Goal: Transaction & Acquisition: Subscribe to service/newsletter

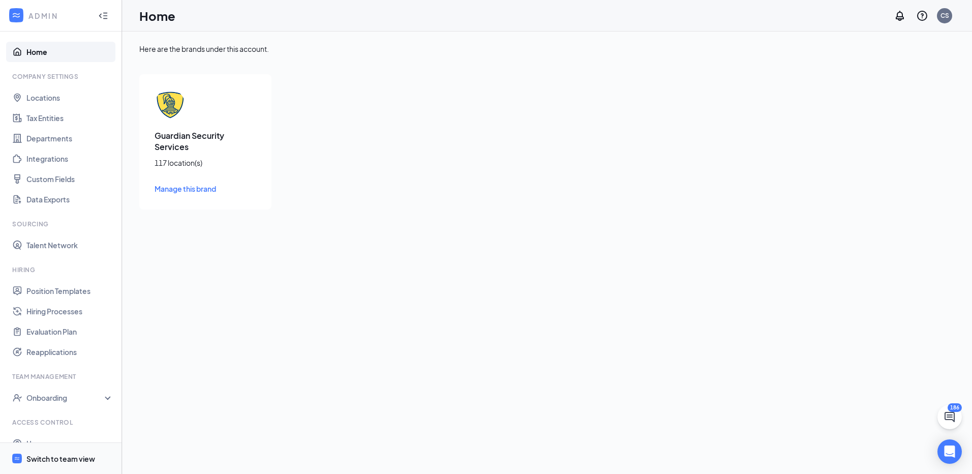
click at [59, 458] on div "Switch to team view" at bounding box center [60, 458] width 69 height 10
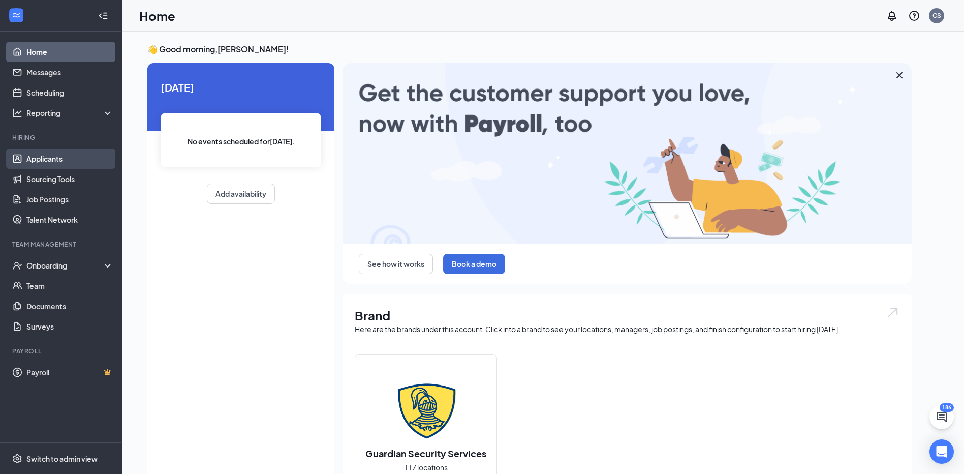
click at [44, 158] on link "Applicants" at bounding box center [69, 158] width 87 height 20
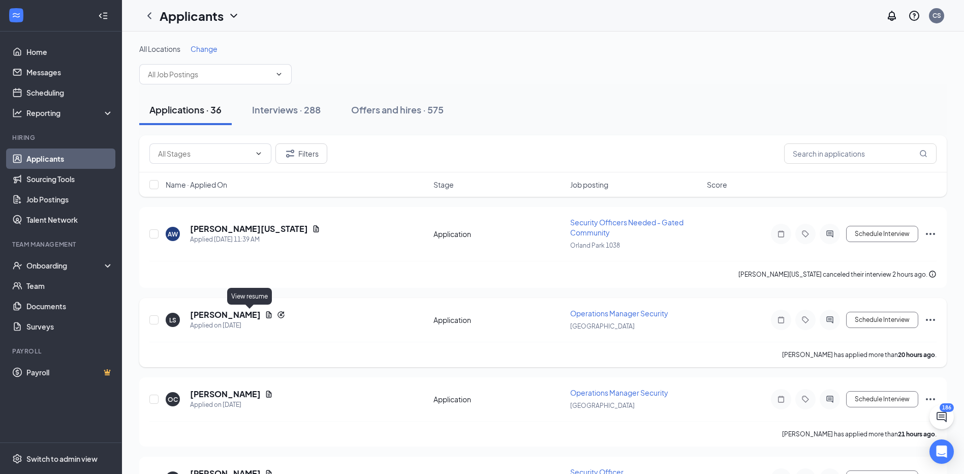
click at [265, 314] on icon "Document" at bounding box center [269, 315] width 8 height 8
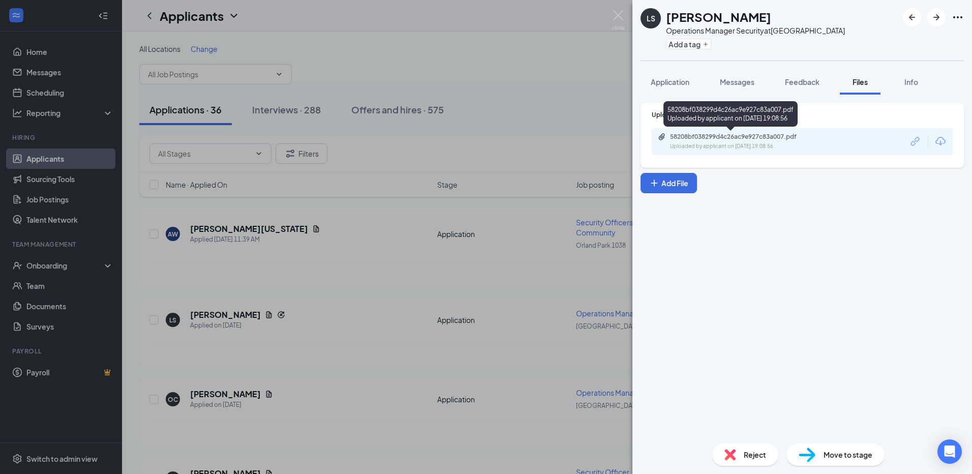
click at [722, 137] on div "58208bf038299d4c26ac9e927c83a007.pdf" at bounding box center [741, 137] width 142 height 8
drag, startPoint x: 620, startPoint y: 15, endPoint x: 642, endPoint y: 37, distance: 30.6
click at [620, 15] on img at bounding box center [618, 20] width 13 height 20
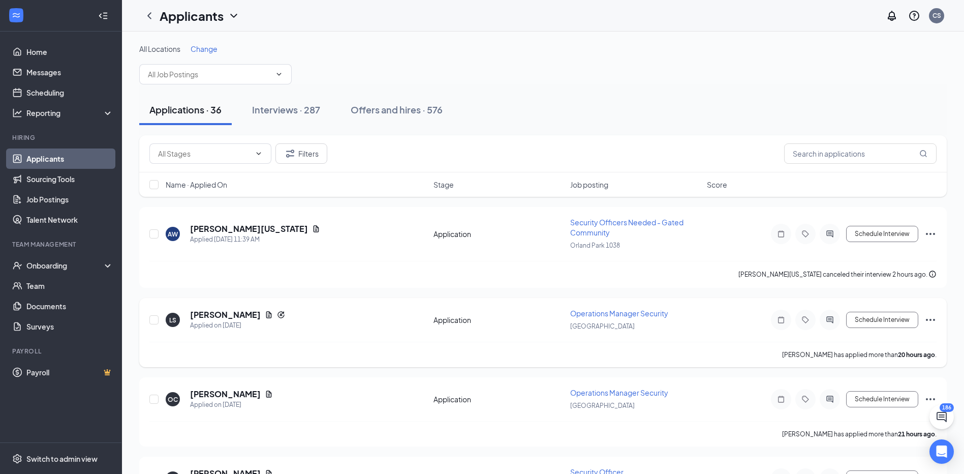
click at [934, 321] on icon "Ellipses" at bounding box center [931, 320] width 12 height 12
click at [852, 468] on p "Reject" at bounding box center [884, 467] width 87 height 10
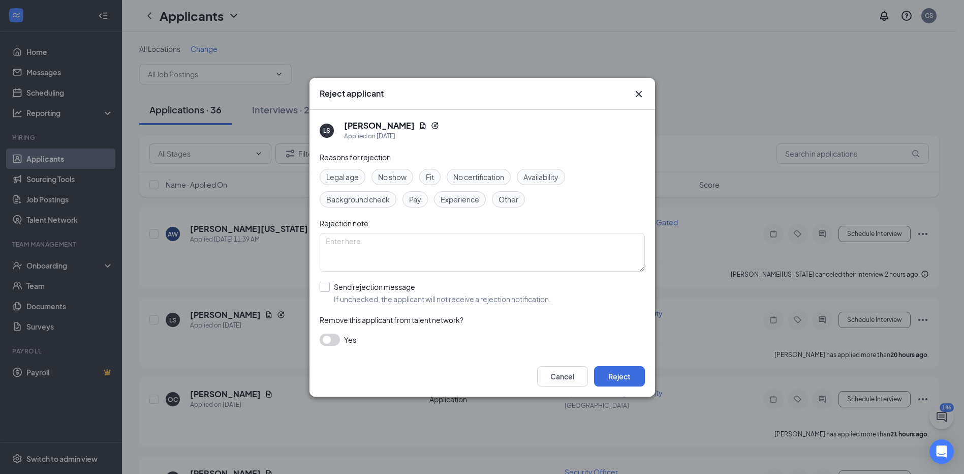
click at [325, 284] on input "Send rejection message If unchecked, the applicant will not receive a rejection…" at bounding box center [435, 293] width 231 height 22
checkbox input "true"
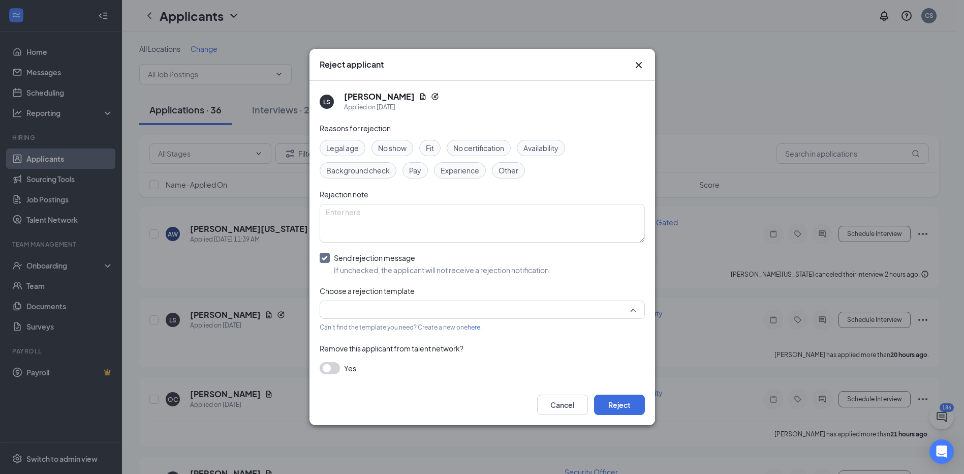
click at [633, 307] on div at bounding box center [482, 309] width 325 height 18
click at [384, 337] on span "Rejection Template" at bounding box center [360, 336] width 65 height 11
click at [618, 405] on button "Reject" at bounding box center [619, 404] width 51 height 20
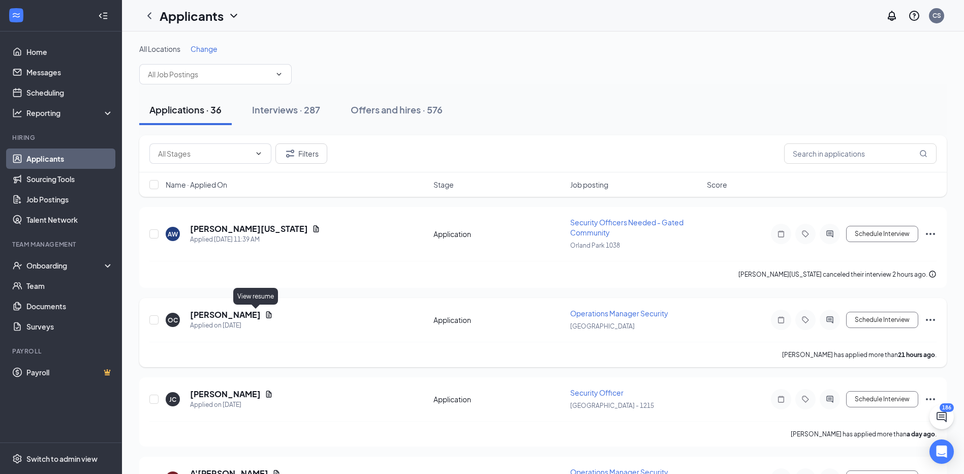
click at [265, 312] on icon "Document" at bounding box center [269, 315] width 8 height 8
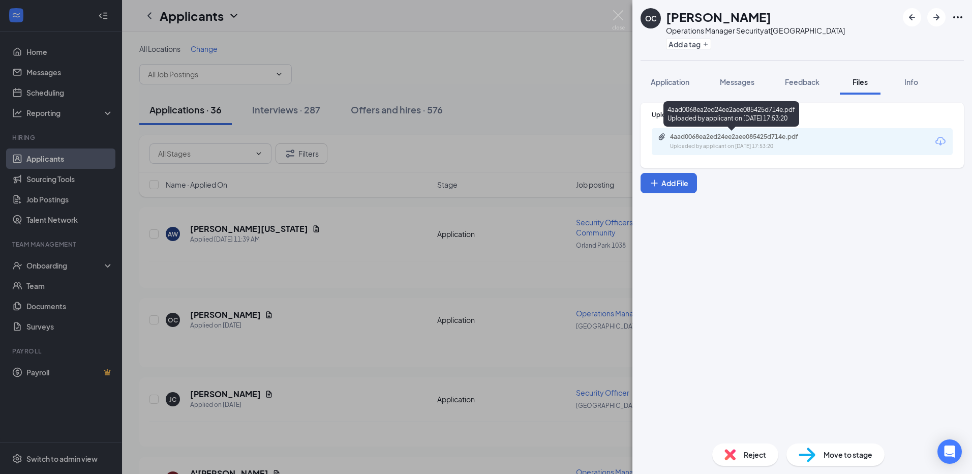
click at [694, 139] on div "4aad0068ea2ed24ee2aee085425d714e.pdf" at bounding box center [741, 137] width 142 height 8
click at [617, 17] on img at bounding box center [618, 20] width 13 height 20
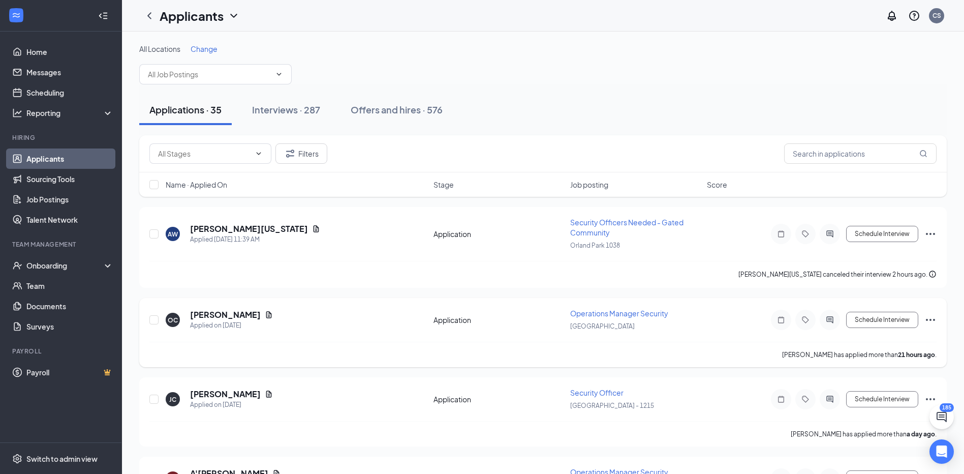
click at [931, 318] on icon "Ellipses" at bounding box center [931, 320] width 12 height 12
click at [853, 464] on p "Reject" at bounding box center [884, 467] width 87 height 10
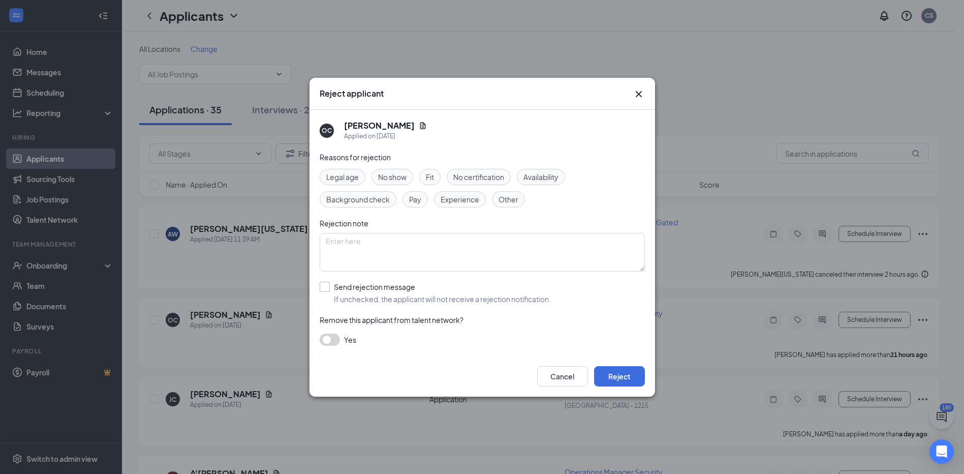
click at [324, 286] on input "Send rejection message If unchecked, the applicant will not receive a rejection…" at bounding box center [435, 293] width 231 height 22
checkbox input "true"
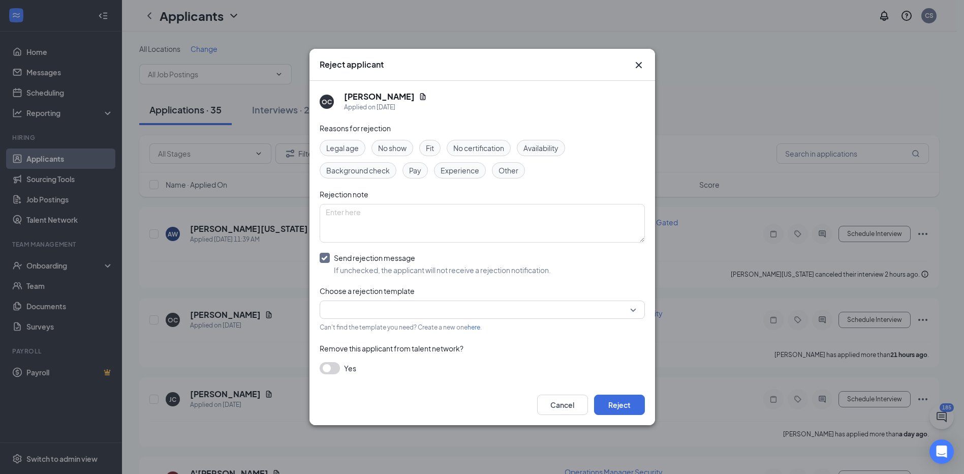
click at [629, 308] on input "search" at bounding box center [479, 309] width 306 height 17
click at [383, 334] on span "Rejection Template" at bounding box center [360, 336] width 65 height 11
click at [618, 404] on button "Reject" at bounding box center [619, 404] width 51 height 20
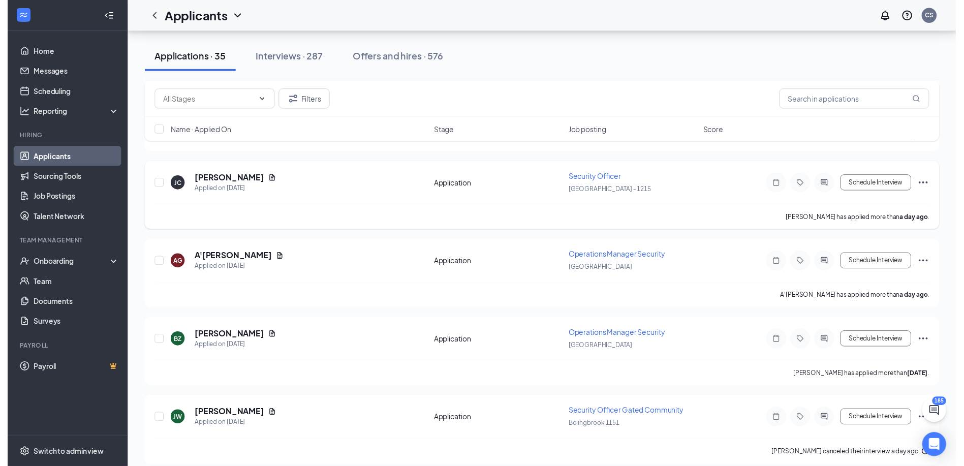
scroll to position [152, 0]
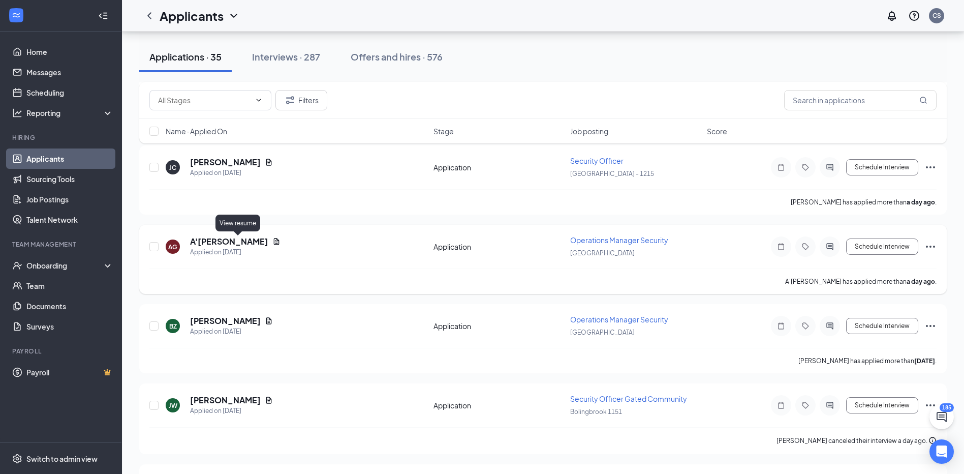
click at [272, 239] on icon "Document" at bounding box center [276, 241] width 8 height 8
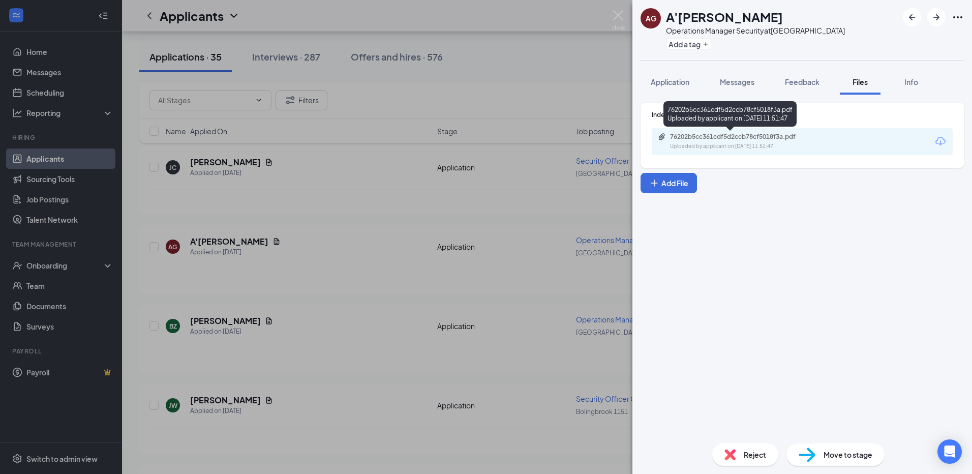
click at [698, 139] on div "76202b5cc361cdf5d2ccb78cf5018f3a.pdf" at bounding box center [741, 137] width 142 height 8
click at [616, 12] on img at bounding box center [618, 20] width 13 height 20
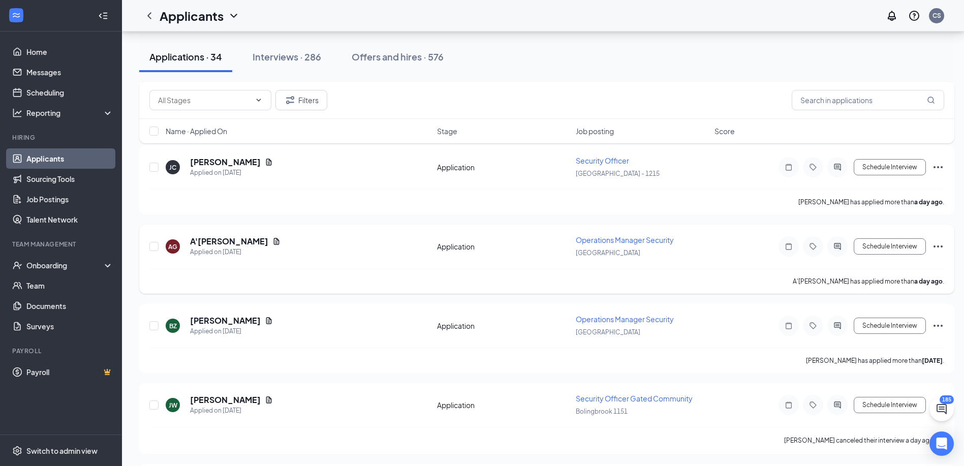
click at [938, 243] on icon "Ellipses" at bounding box center [938, 246] width 12 height 12
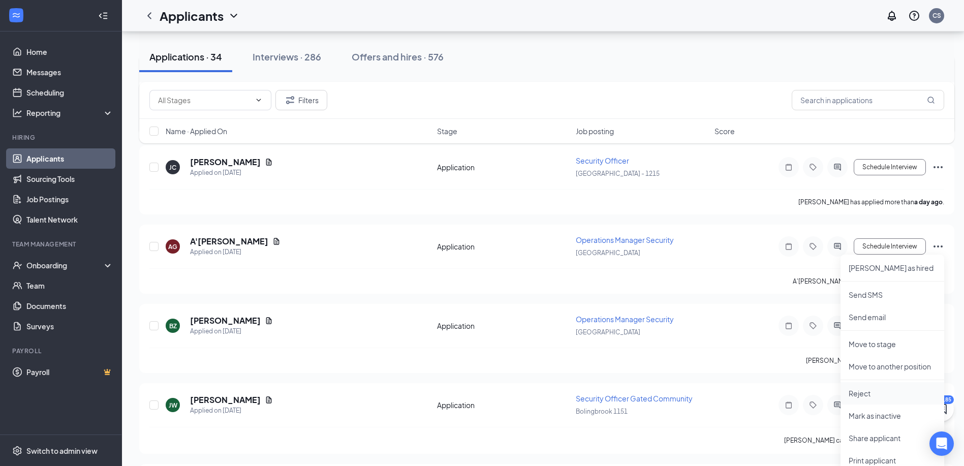
click at [862, 393] on p "Reject" at bounding box center [892, 393] width 87 height 10
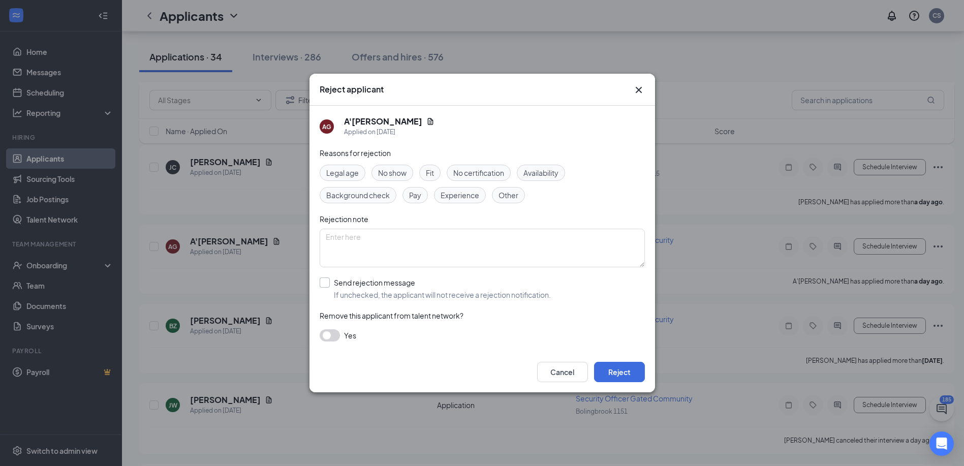
click at [322, 282] on input "Send rejection message If unchecked, the applicant will not receive a rejection…" at bounding box center [435, 289] width 231 height 22
checkbox input "true"
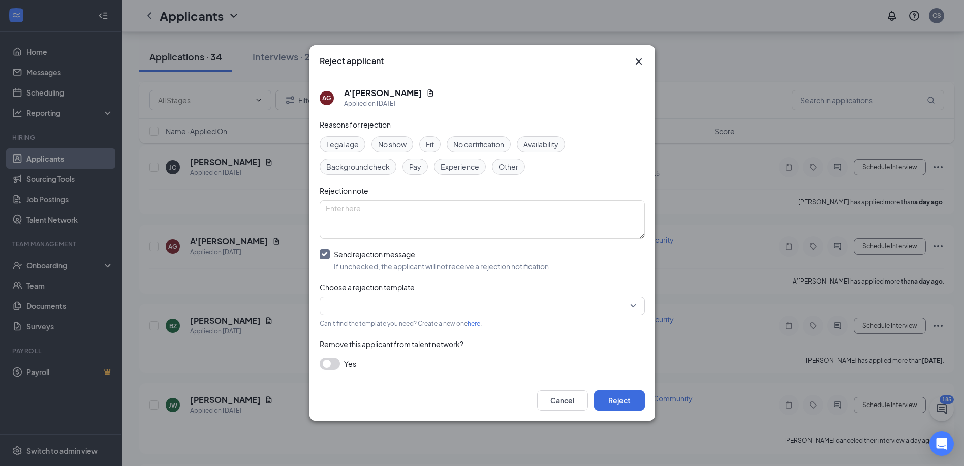
click at [614, 305] on input "search" at bounding box center [479, 305] width 306 height 17
click at [349, 335] on span "Rejection Template" at bounding box center [360, 332] width 65 height 11
click at [617, 402] on button "Reject" at bounding box center [619, 400] width 51 height 20
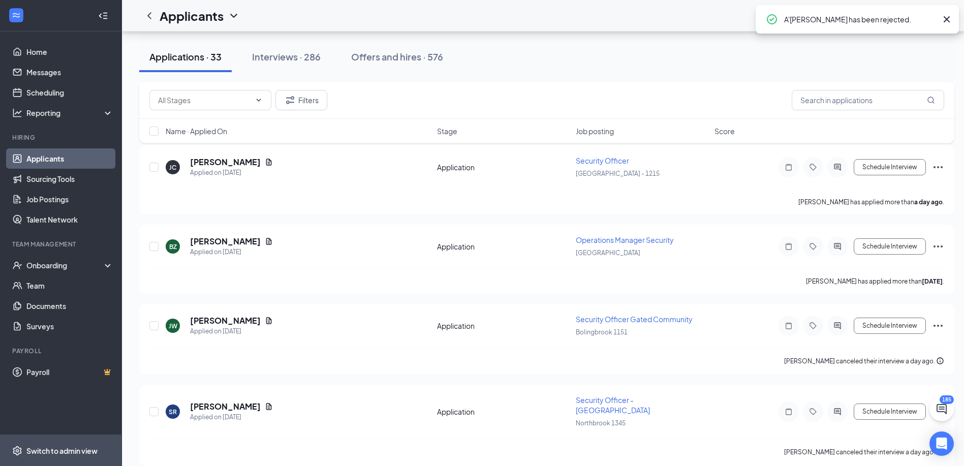
click at [63, 453] on div "Switch to admin view" at bounding box center [61, 451] width 71 height 10
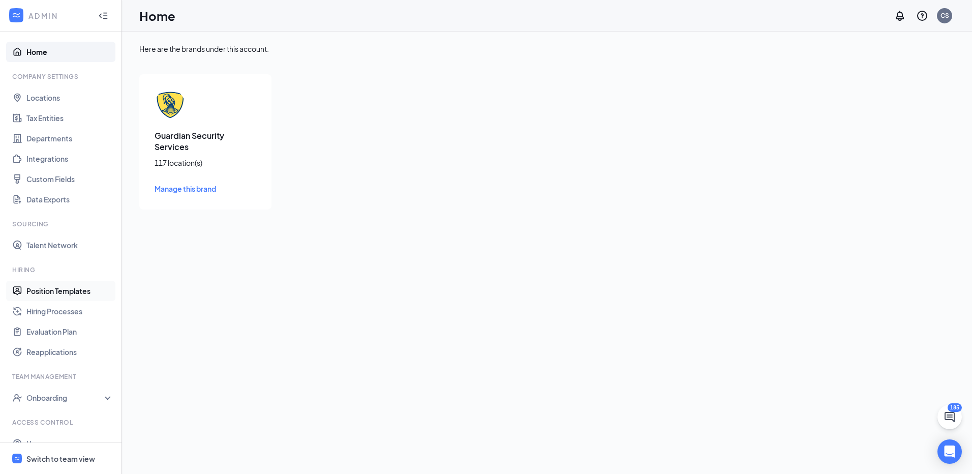
click at [46, 288] on link "Position Templates" at bounding box center [69, 291] width 87 height 20
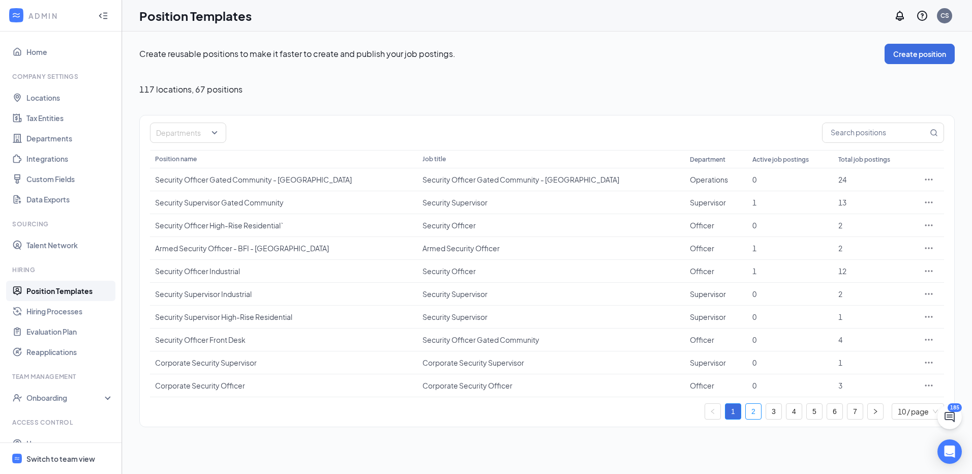
click at [752, 411] on link "2" at bounding box center [753, 411] width 15 height 15
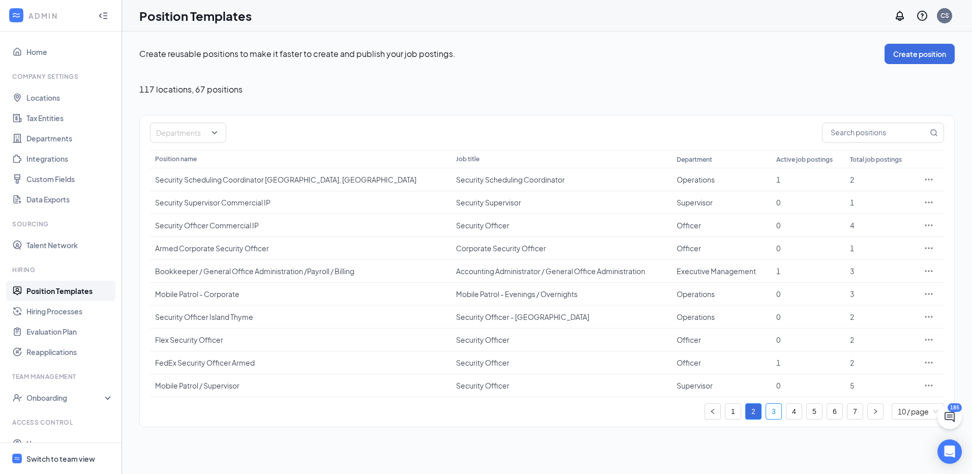
click at [773, 413] on link "3" at bounding box center [773, 411] width 15 height 15
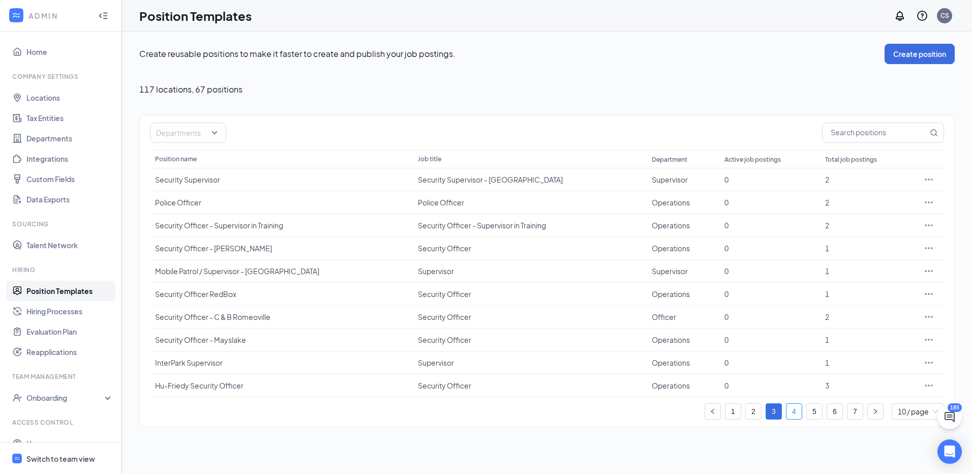
click at [791, 414] on link "4" at bounding box center [793, 411] width 15 height 15
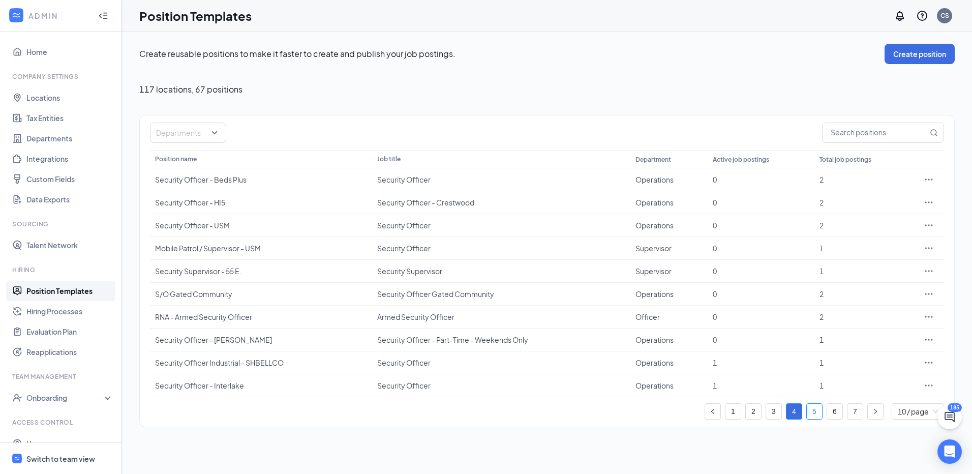
click at [811, 408] on link "5" at bounding box center [814, 411] width 15 height 15
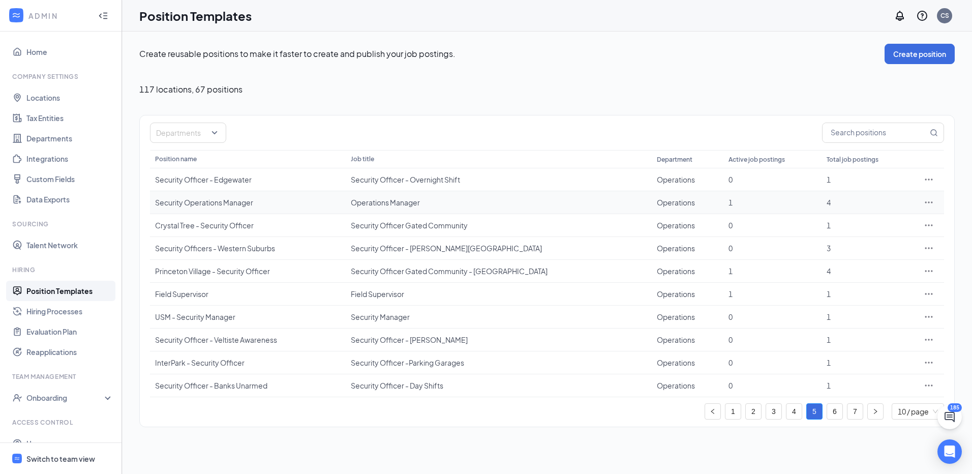
click at [216, 201] on div "Security Operations Manager" at bounding box center [248, 202] width 186 height 10
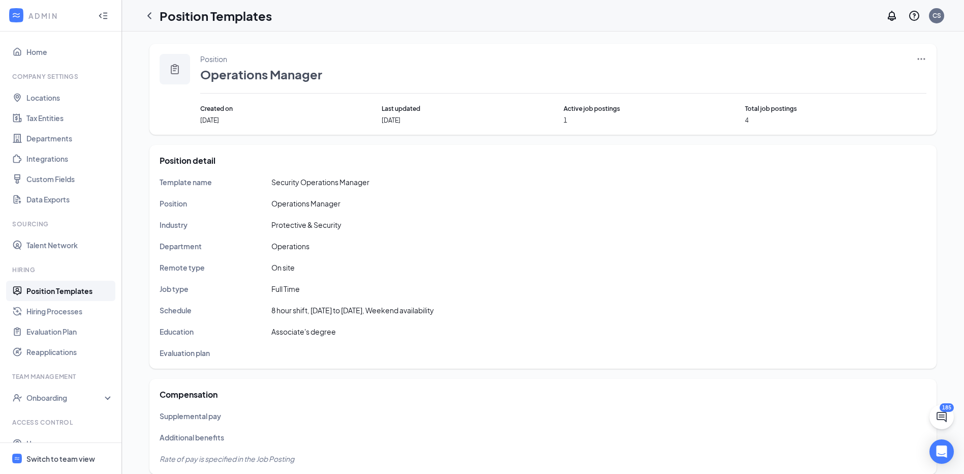
click at [924, 56] on icon "Ellipses" at bounding box center [921, 59] width 10 height 10
click at [835, 77] on span "Edit" at bounding box center [837, 79] width 13 height 9
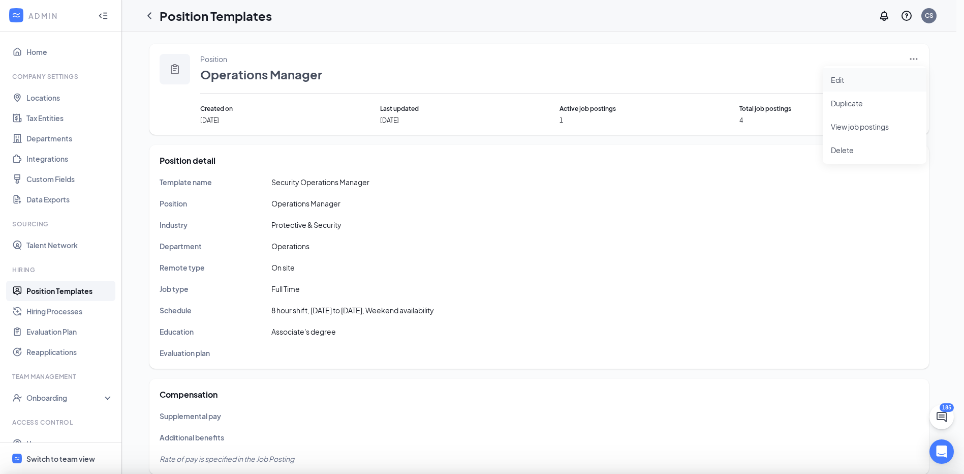
type input "Operations"
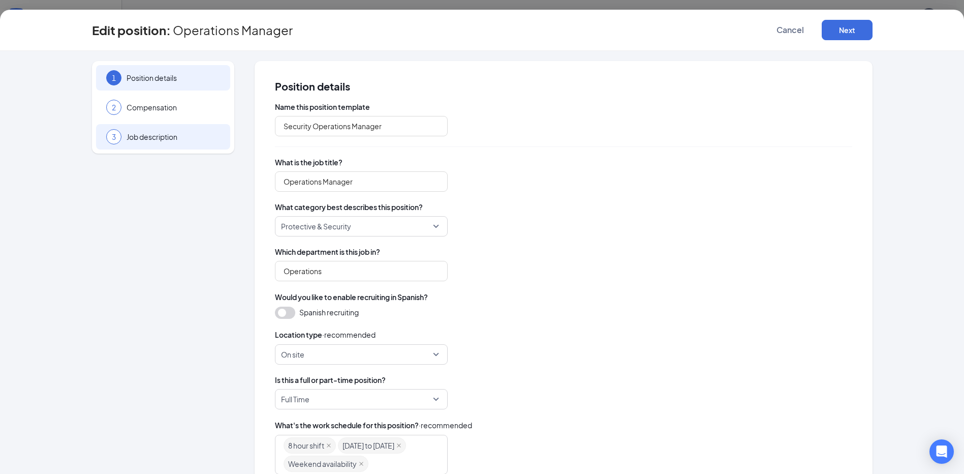
click at [136, 135] on span "Job description" at bounding box center [174, 137] width 94 height 10
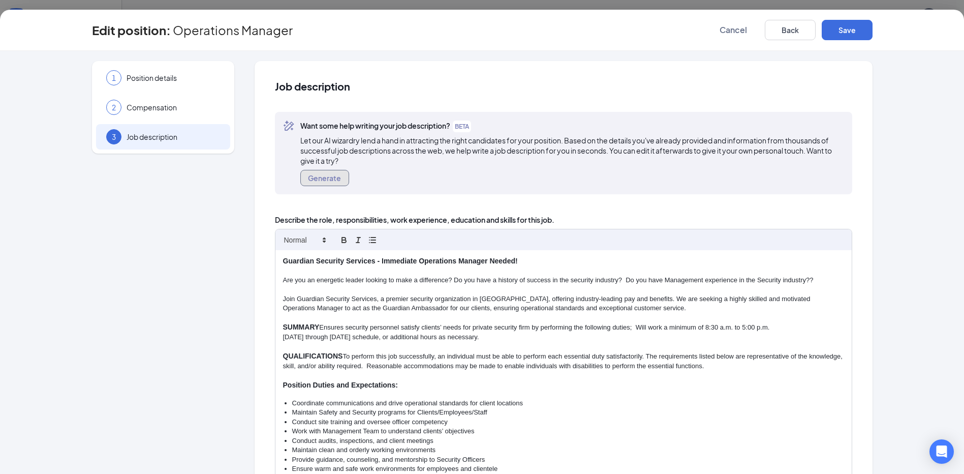
click at [322, 176] on button "Generate" at bounding box center [324, 178] width 49 height 16
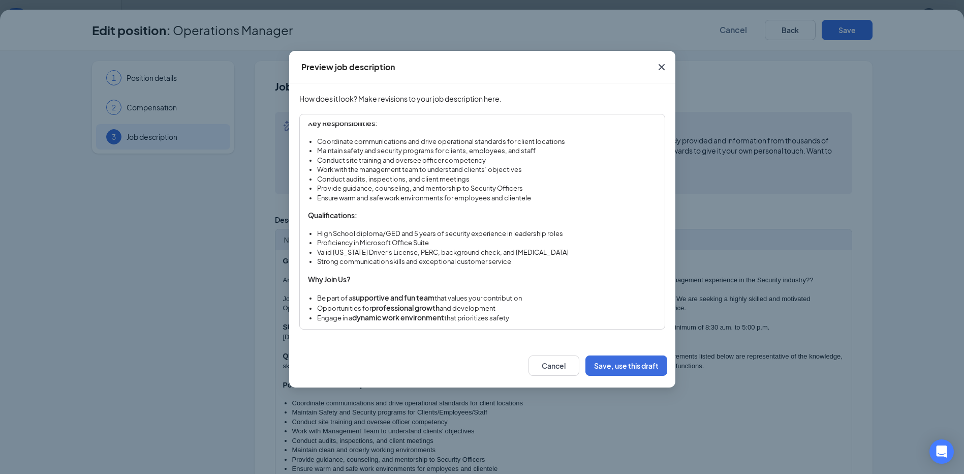
scroll to position [113, 0]
click at [621, 364] on button "Save, use this draft" at bounding box center [627, 365] width 82 height 20
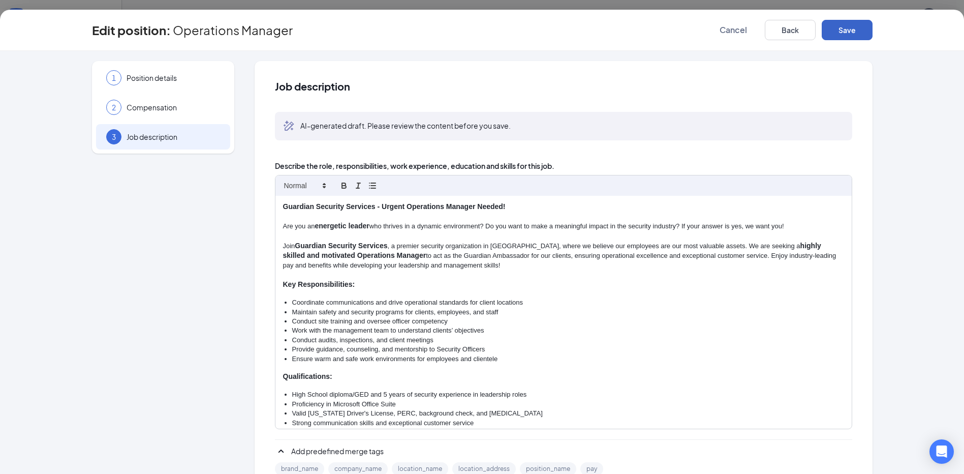
click at [849, 29] on button "Save" at bounding box center [847, 30] width 51 height 20
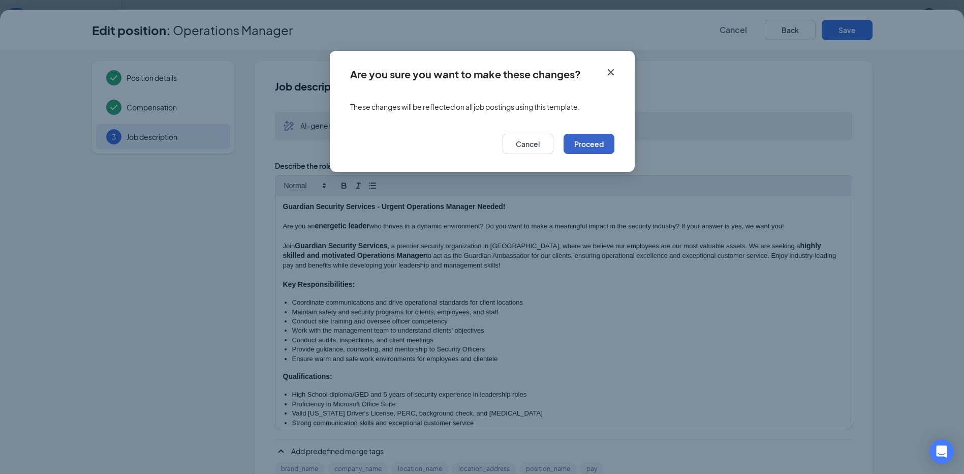
click at [588, 144] on button "Proceed" at bounding box center [589, 144] width 51 height 20
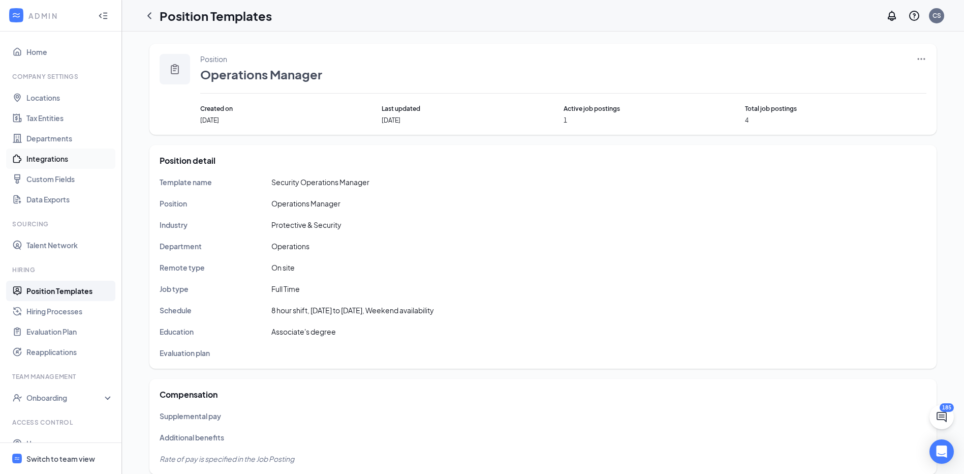
click at [43, 158] on link "Integrations" at bounding box center [69, 158] width 87 height 20
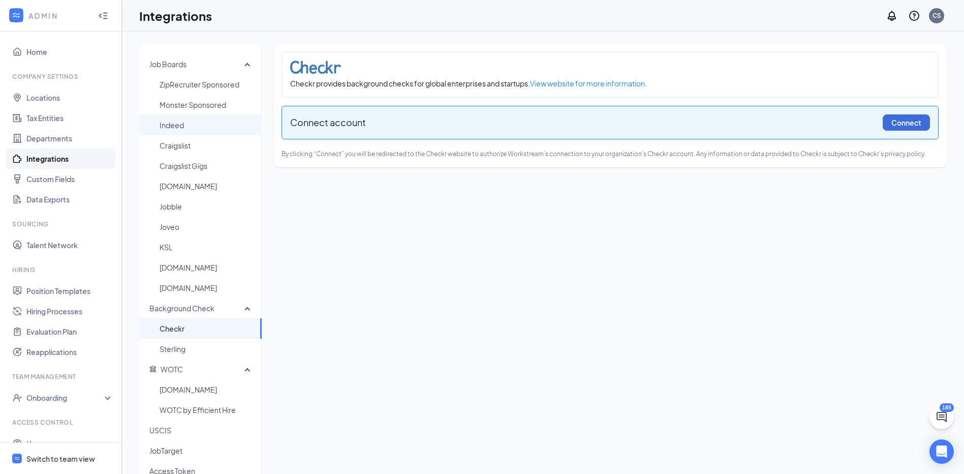
click at [173, 125] on span "Indeed" at bounding box center [207, 125] width 94 height 20
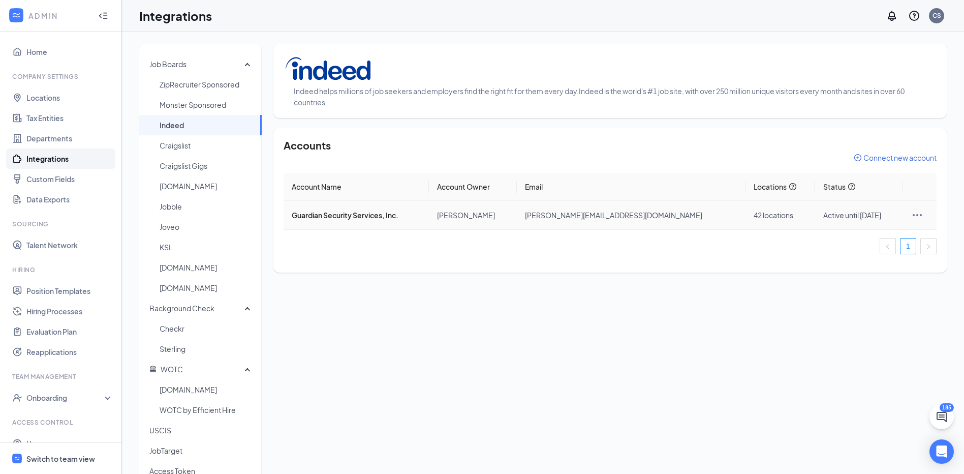
click at [914, 211] on icon "Ellipses" at bounding box center [917, 215] width 12 height 12
click at [58, 458] on div "Switch to team view" at bounding box center [60, 458] width 69 height 10
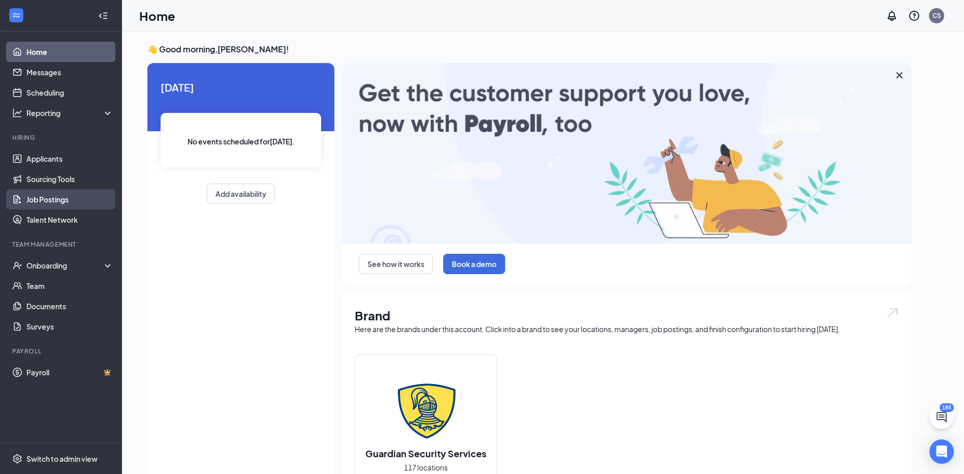
click at [44, 196] on link "Job Postings" at bounding box center [69, 199] width 87 height 20
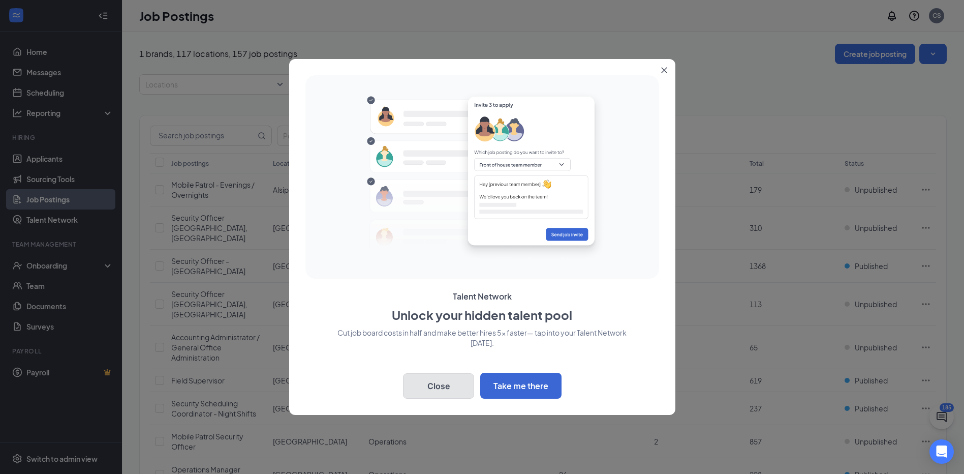
click at [429, 386] on button "Close" at bounding box center [438, 385] width 71 height 25
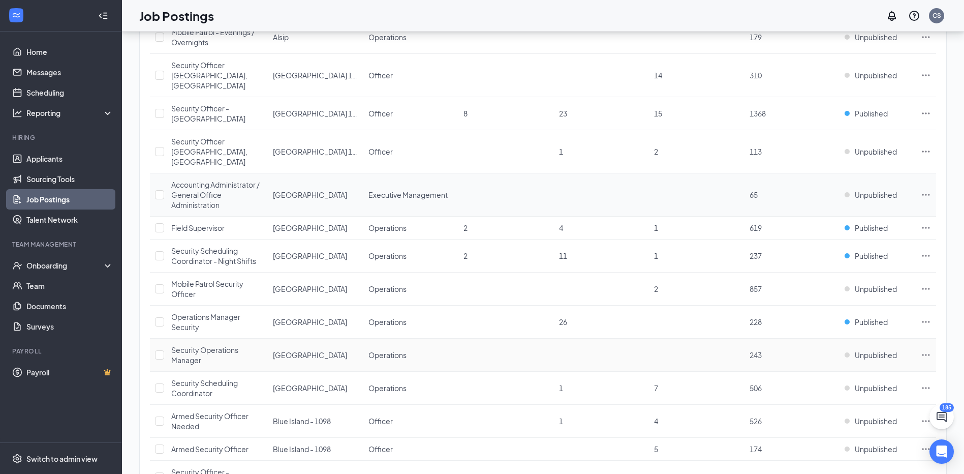
scroll to position [203, 0]
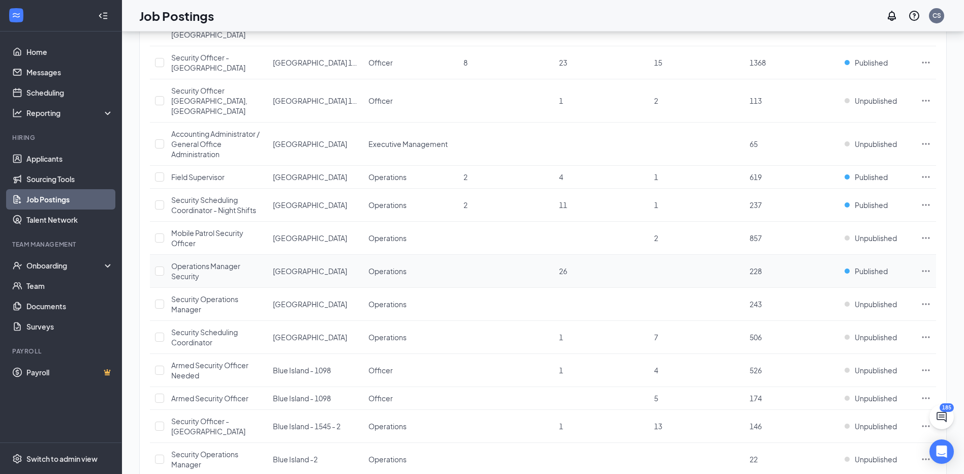
click at [927, 266] on icon "Ellipses" at bounding box center [926, 271] width 10 height 10
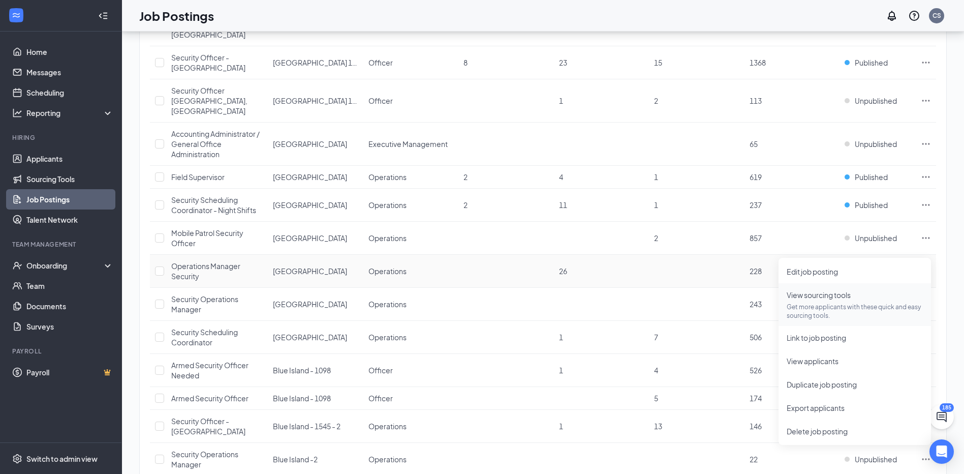
click at [813, 295] on span "View sourcing tools" at bounding box center [819, 294] width 64 height 9
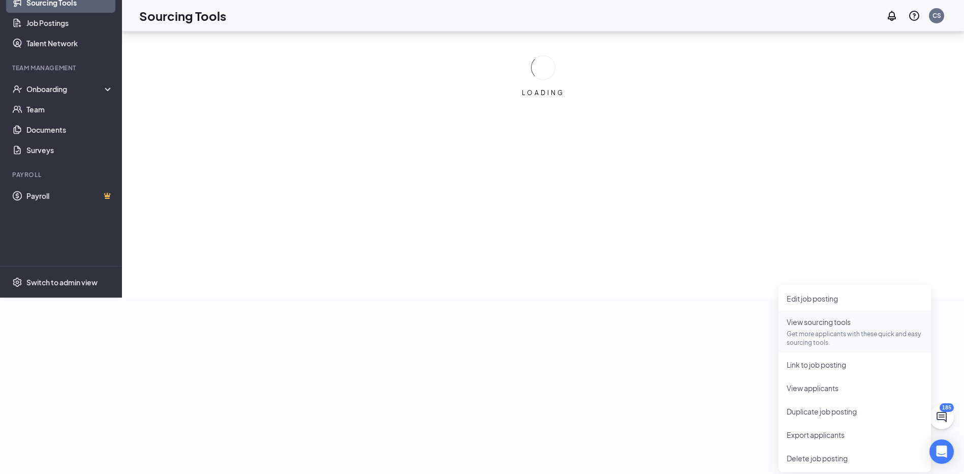
scroll to position [176, 0]
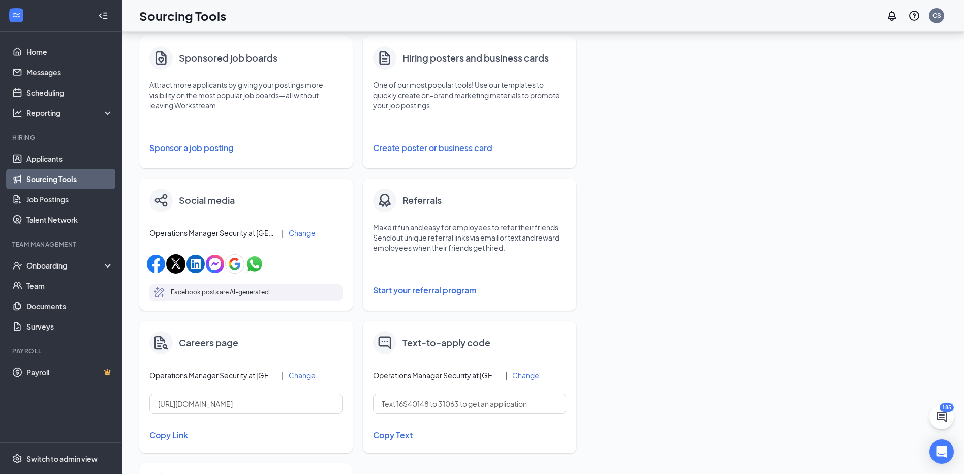
click at [187, 149] on button "Sponsor a job posting" at bounding box center [245, 148] width 193 height 20
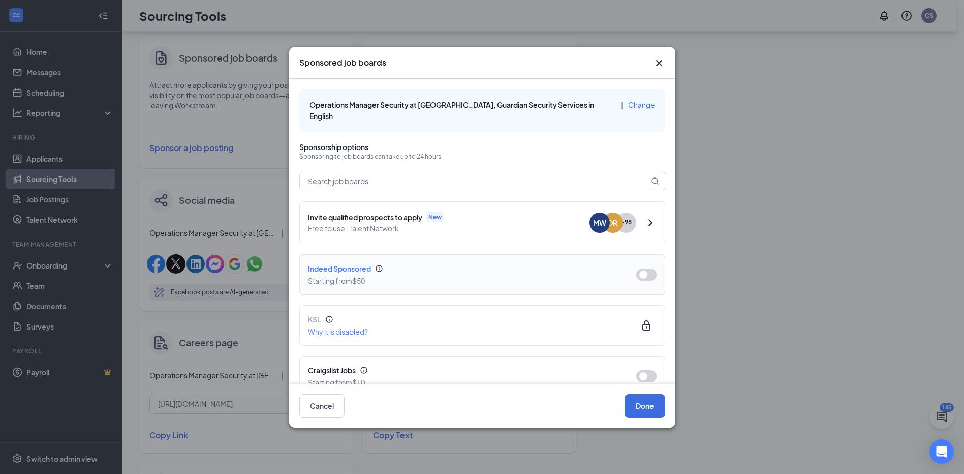
click at [645, 268] on button "button" at bounding box center [646, 274] width 20 height 12
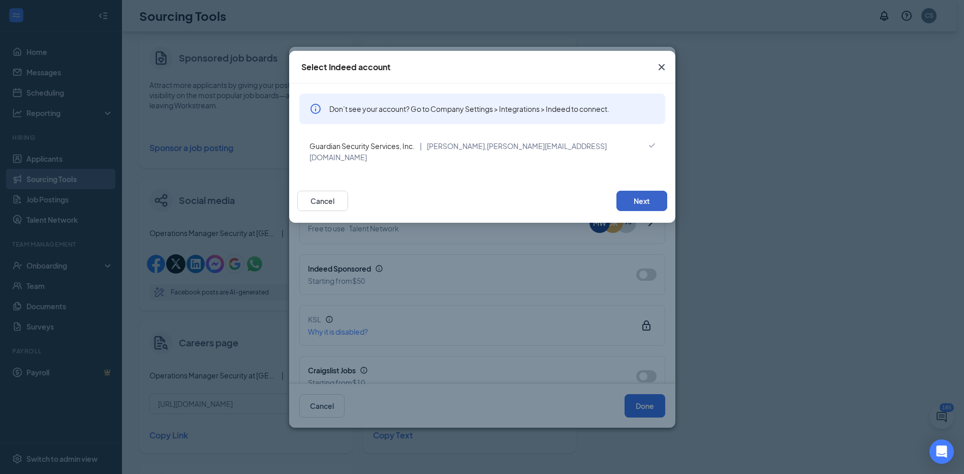
click at [642, 192] on button "Next" at bounding box center [642, 201] width 51 height 20
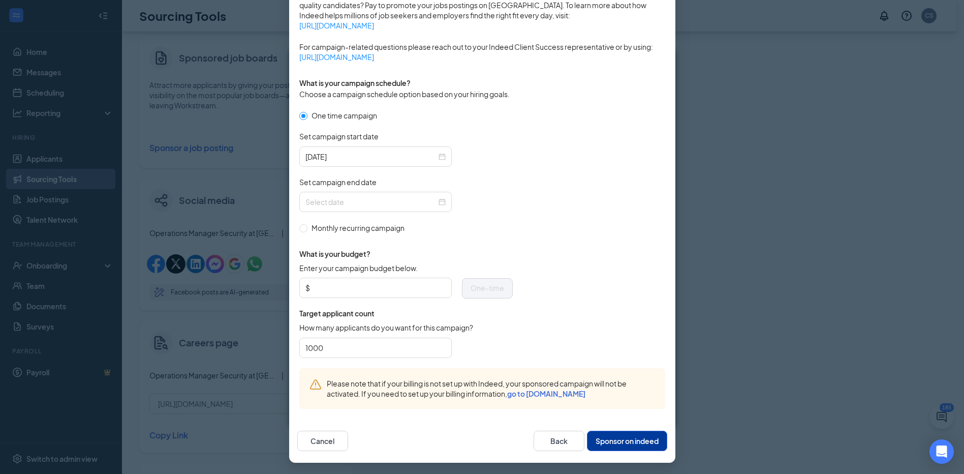
scroll to position [238, 0]
click at [437, 203] on div at bounding box center [375, 200] width 140 height 11
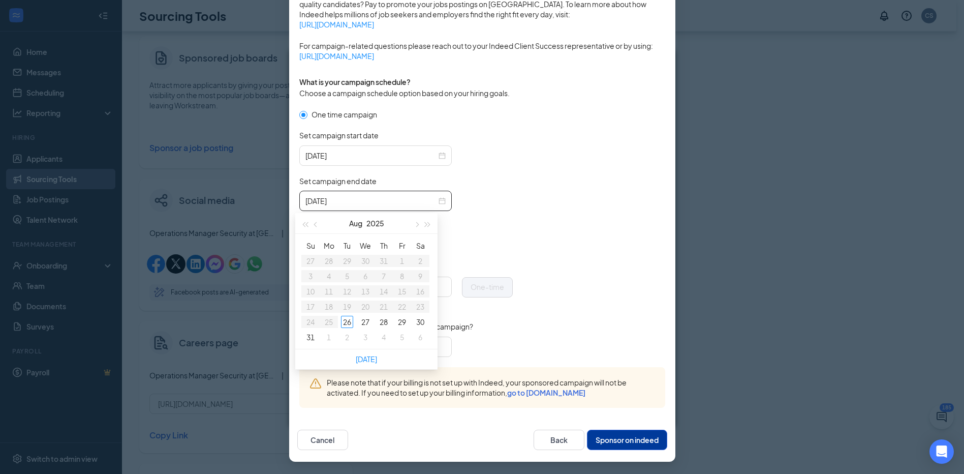
type input "[DATE]"
click at [312, 335] on div "31" at bounding box center [310, 337] width 12 height 12
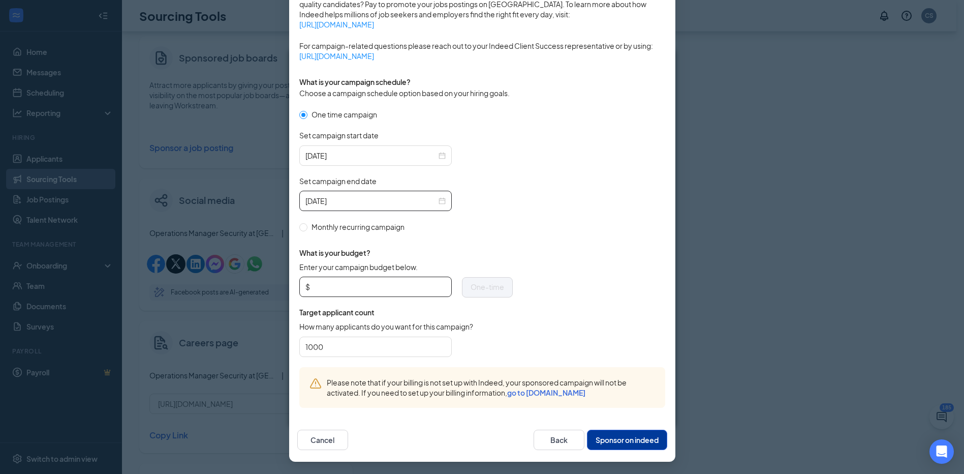
click at [325, 283] on input "Enter your campaign budget below." at bounding box center [379, 286] width 134 height 15
type input "7"
type input "50"
drag, startPoint x: 323, startPoint y: 345, endPoint x: 300, endPoint y: 347, distance: 23.5
click at [300, 347] on div "1000" at bounding box center [375, 346] width 152 height 20
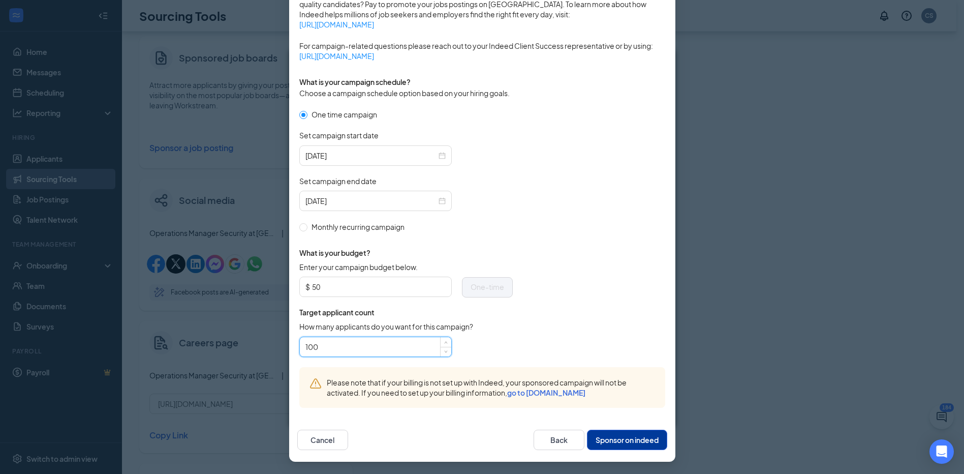
type input "100"
click at [645, 217] on form "One time campaign Set campaign start date [DATE] Set campaign end date [DATE] M…" at bounding box center [482, 238] width 366 height 258
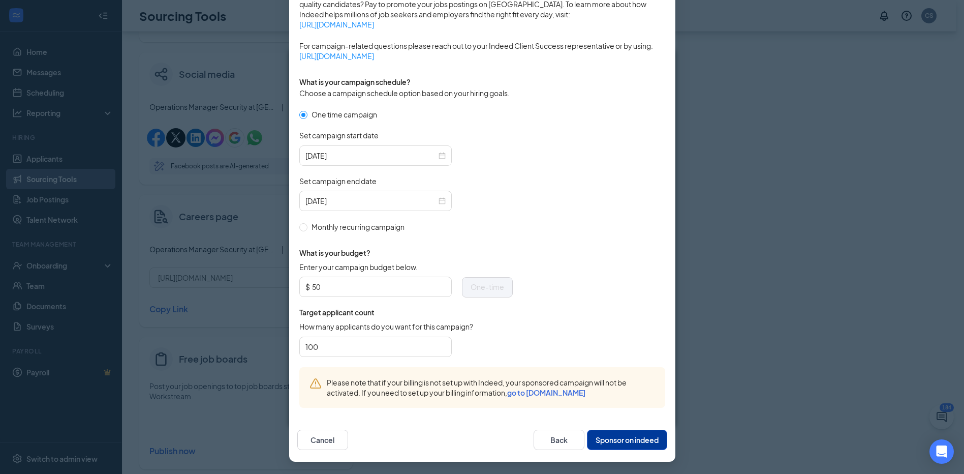
scroll to position [320, 0]
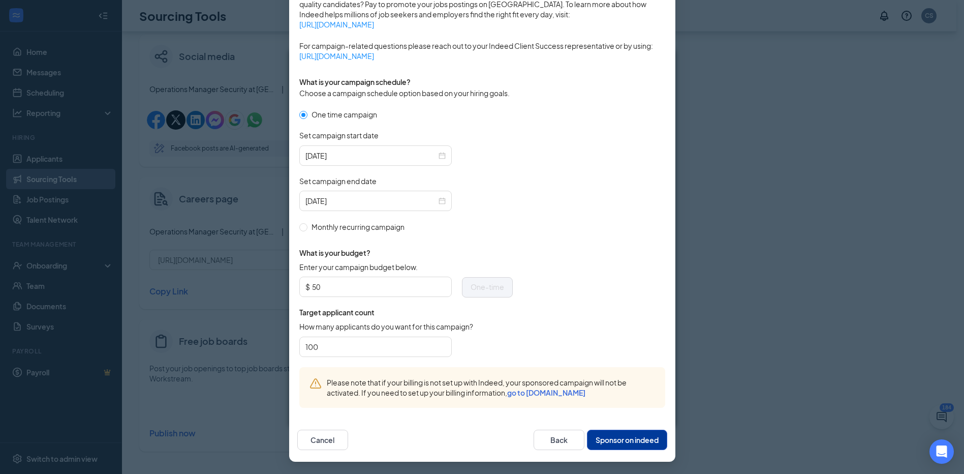
click at [617, 439] on button "Sponsor on indeed" at bounding box center [627, 440] width 80 height 20
click at [636, 440] on button "Sponsor on indeed" at bounding box center [627, 440] width 80 height 20
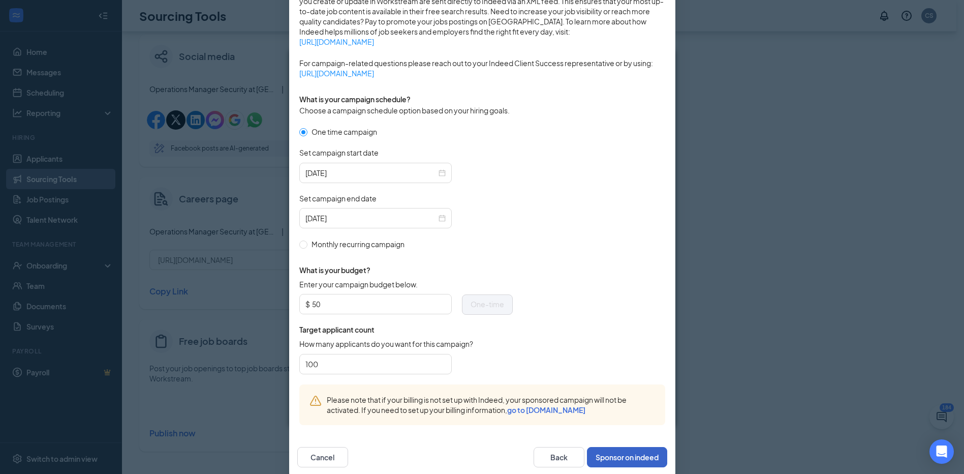
scroll to position [238, 0]
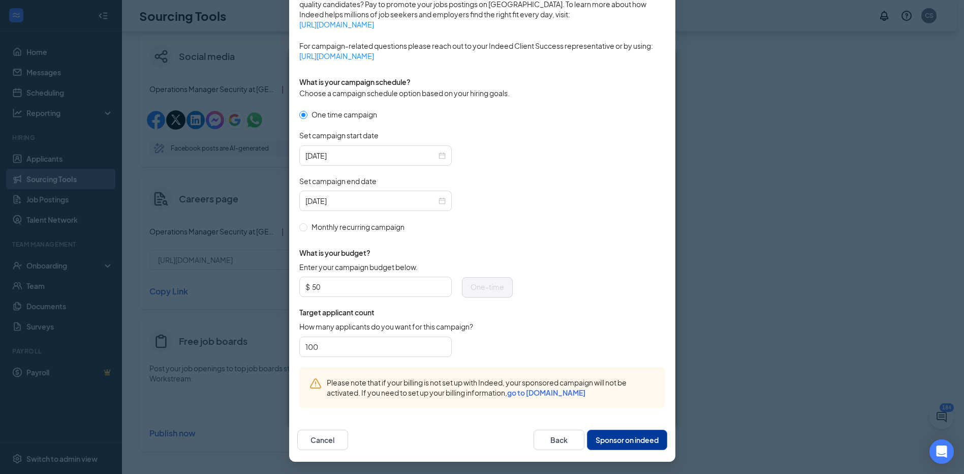
click at [614, 441] on button "Sponsor on indeed" at bounding box center [627, 440] width 80 height 20
click at [551, 390] on link "go to [DOMAIN_NAME]" at bounding box center [546, 392] width 78 height 9
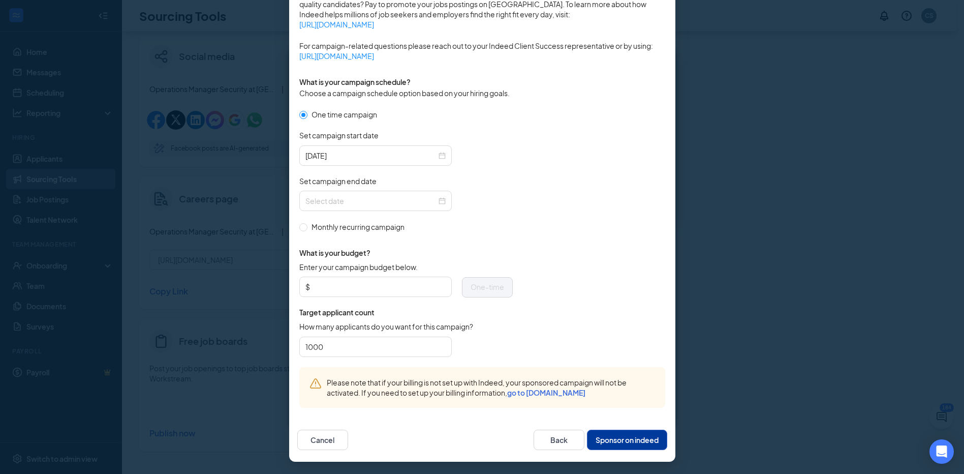
click at [620, 435] on button "Sponsor on indeed" at bounding box center [627, 440] width 80 height 20
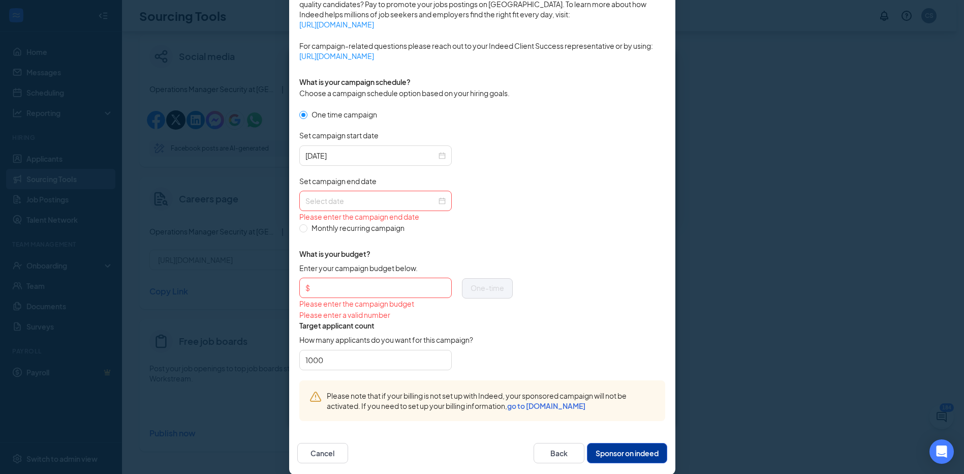
click at [561, 169] on form "One time campaign Set campaign start date [DATE] Set campaign end date Please e…" at bounding box center [482, 244] width 366 height 271
click at [439, 200] on div at bounding box center [375, 200] width 140 height 11
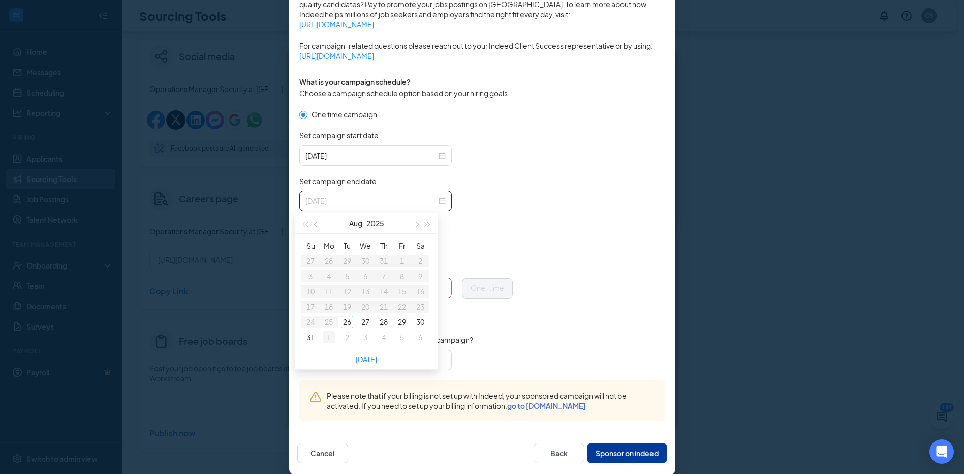
type input "[DATE]"
click at [309, 337] on div "31" at bounding box center [310, 337] width 12 height 12
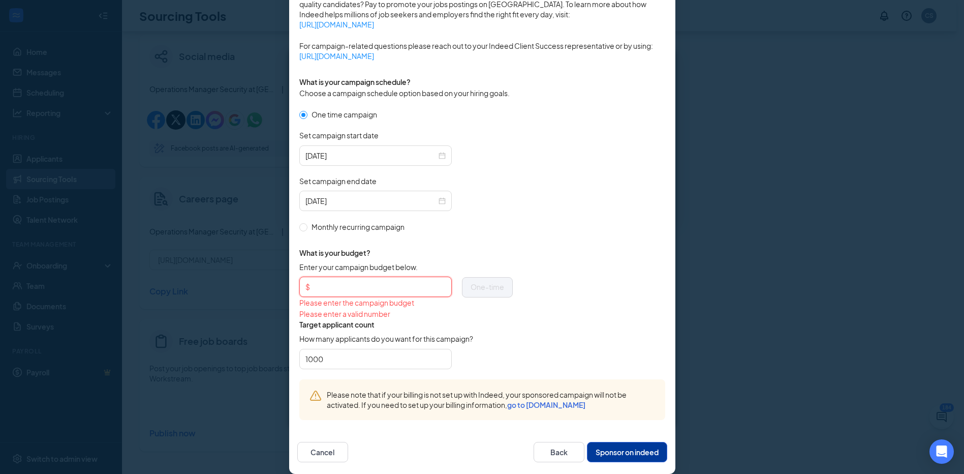
click at [334, 288] on input "Enter your campaign budget below." at bounding box center [379, 286] width 134 height 15
type input "50"
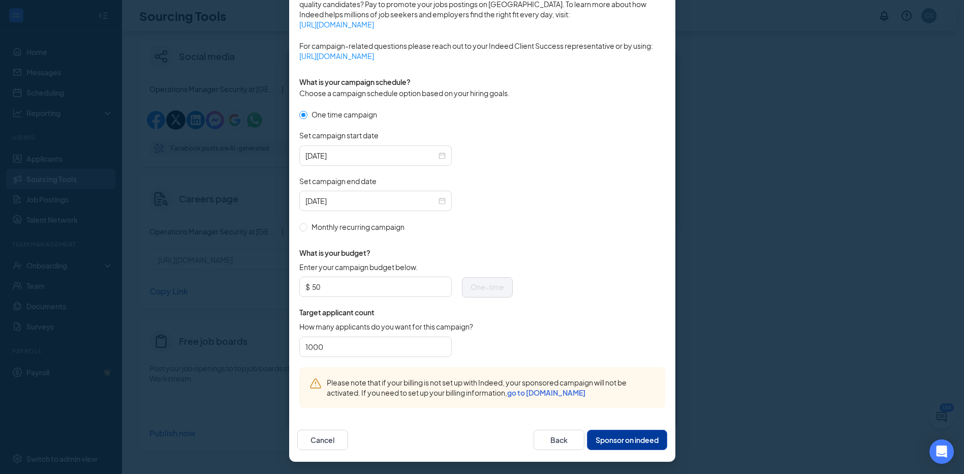
click at [614, 437] on button "Sponsor on indeed" at bounding box center [627, 440] width 80 height 20
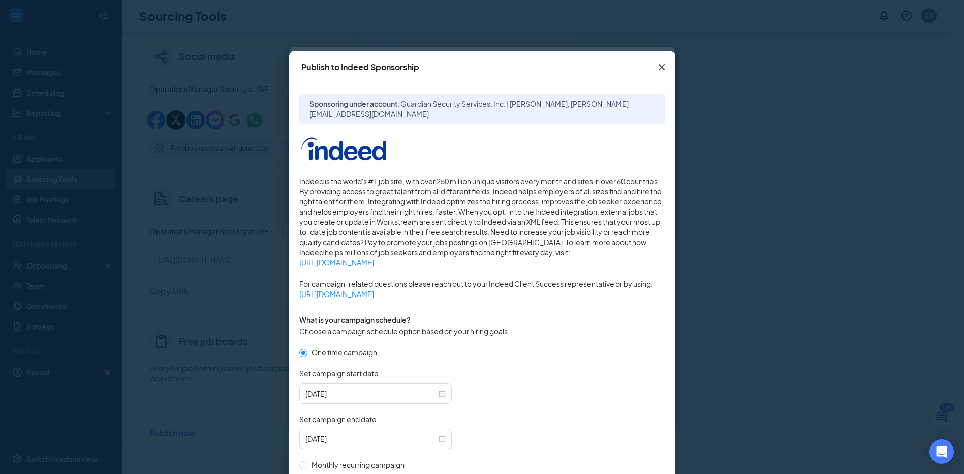
drag, startPoint x: 373, startPoint y: 110, endPoint x: 492, endPoint y: 96, distance: 119.2
click at [373, 110] on span "Guardian Security Services, Inc. | [PERSON_NAME], [PERSON_NAME][EMAIL_ADDRESS][…" at bounding box center [469, 108] width 319 height 19
click at [658, 65] on icon "Cross" at bounding box center [661, 67] width 6 height 6
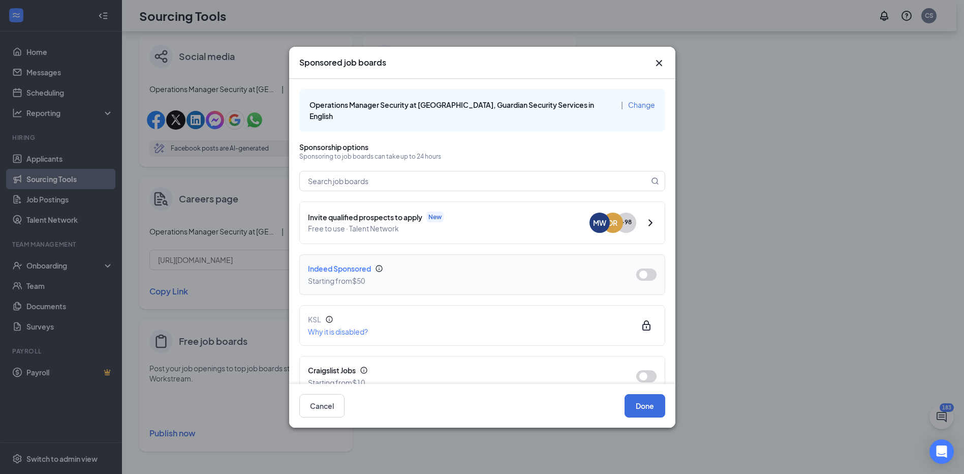
click at [643, 268] on button "button" at bounding box center [646, 274] width 20 height 12
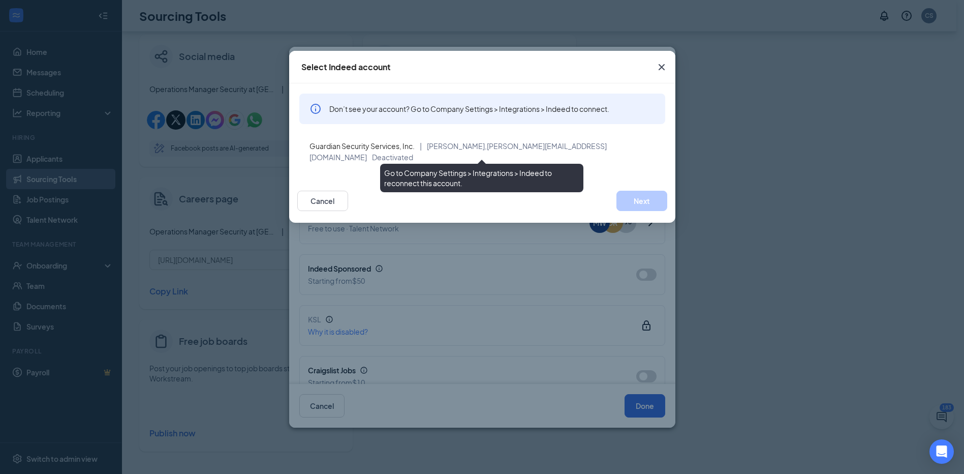
click at [337, 151] on div "Guardian Security Services, Inc. | [PERSON_NAME], [PERSON_NAME][EMAIL_ADDRESS][…" at bounding box center [482, 151] width 366 height 35
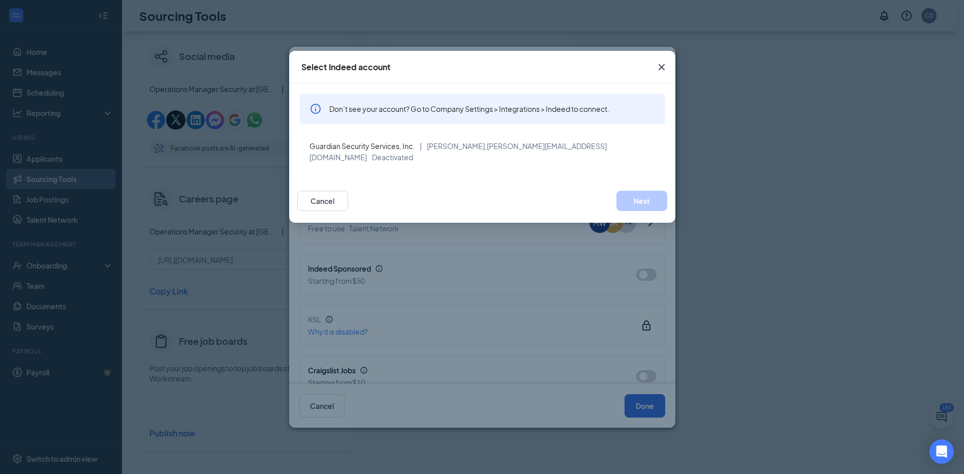
click at [663, 62] on icon "Cross" at bounding box center [662, 67] width 12 height 12
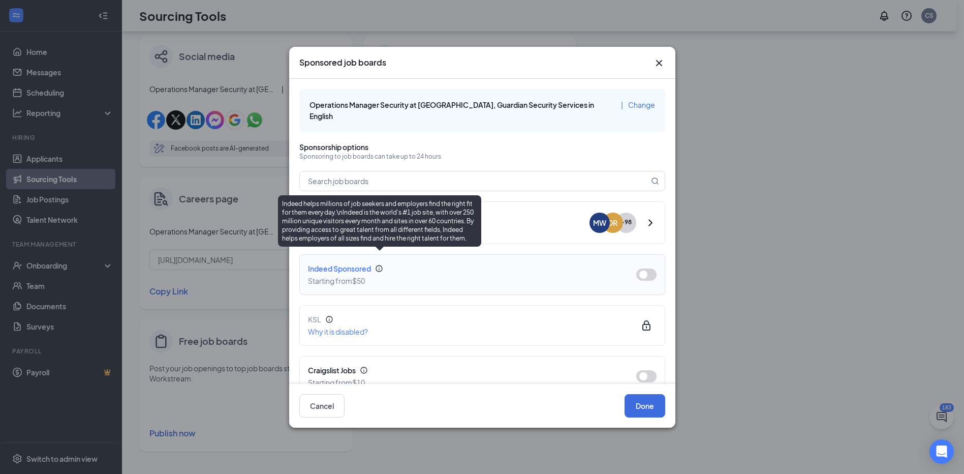
click at [380, 265] on icon "Info" at bounding box center [379, 268] width 7 height 7
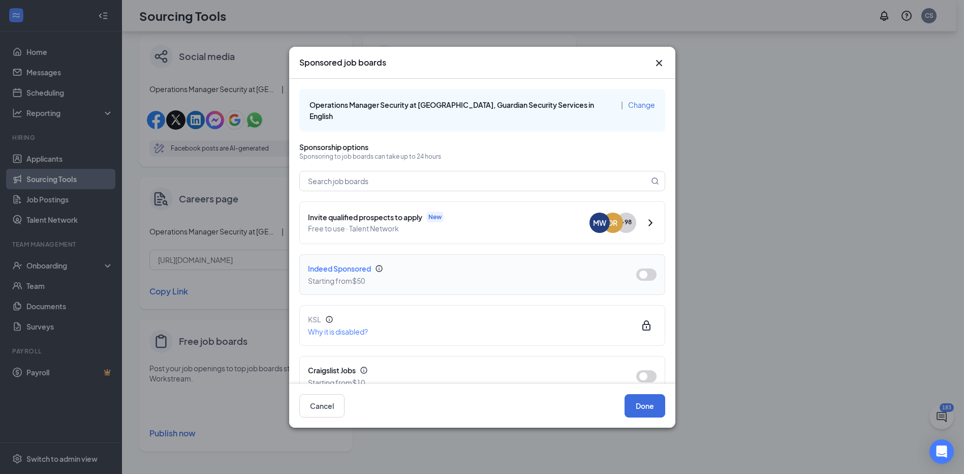
click at [447, 263] on div "Indeed Sponsored" at bounding box center [464, 268] width 312 height 11
click at [643, 268] on button "button" at bounding box center [646, 274] width 20 height 12
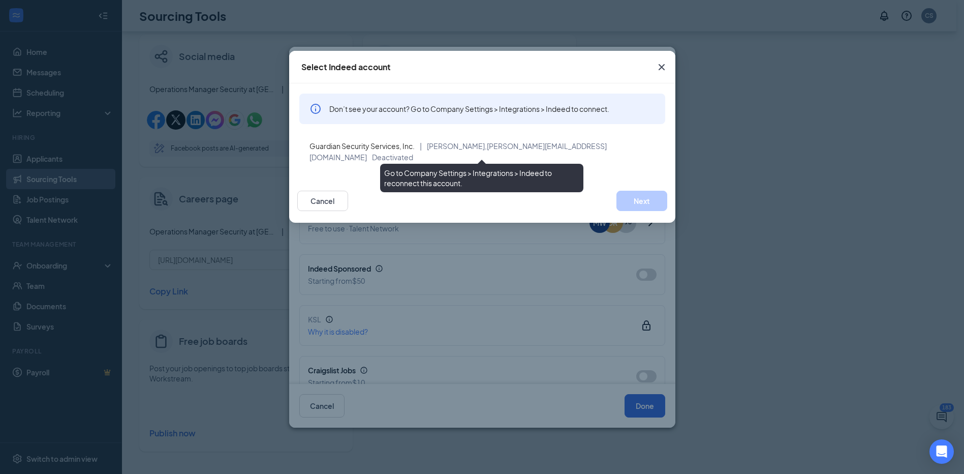
click at [551, 149] on span "[PERSON_NAME][EMAIL_ADDRESS][DOMAIN_NAME]" at bounding box center [458, 151] width 297 height 20
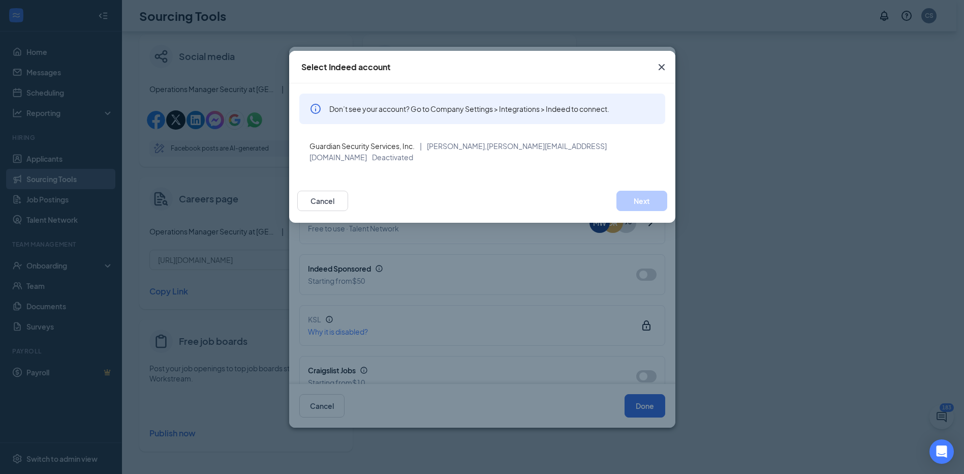
click at [661, 63] on icon "Cross" at bounding box center [662, 67] width 12 height 12
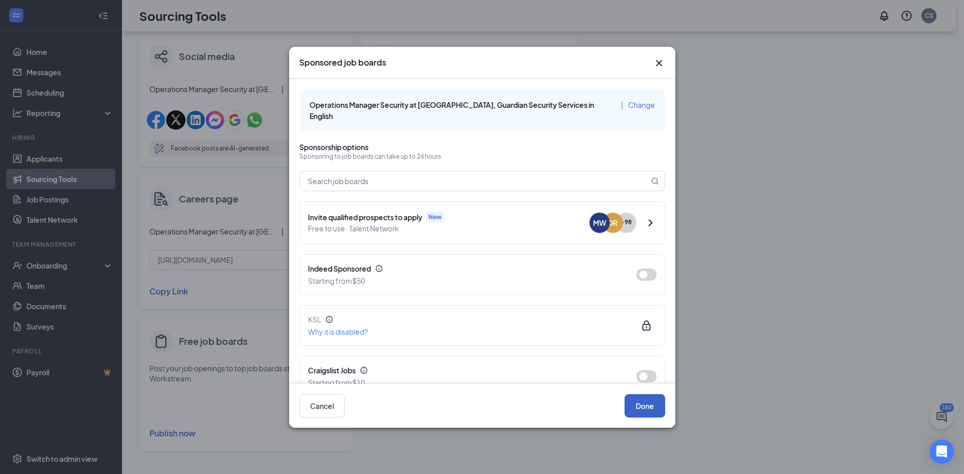
click at [638, 405] on button "Done" at bounding box center [645, 405] width 41 height 23
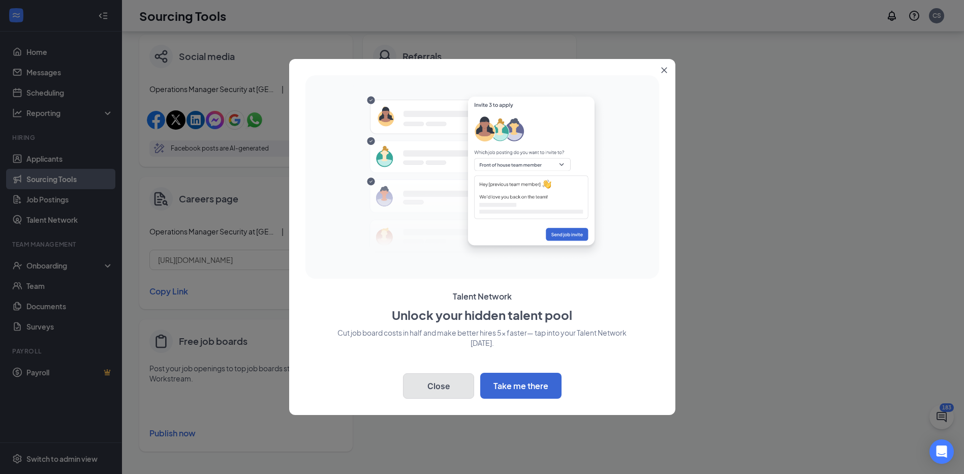
click at [441, 386] on button "Close" at bounding box center [438, 385] width 71 height 25
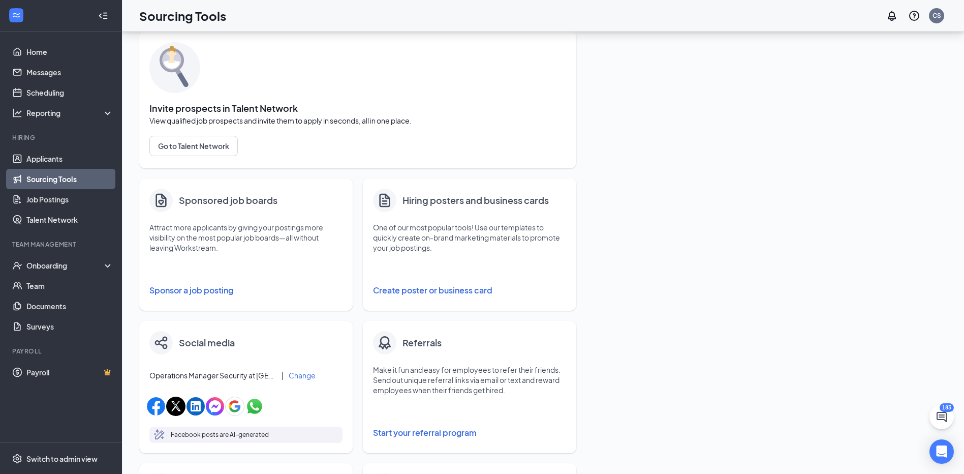
scroll to position [15, 0]
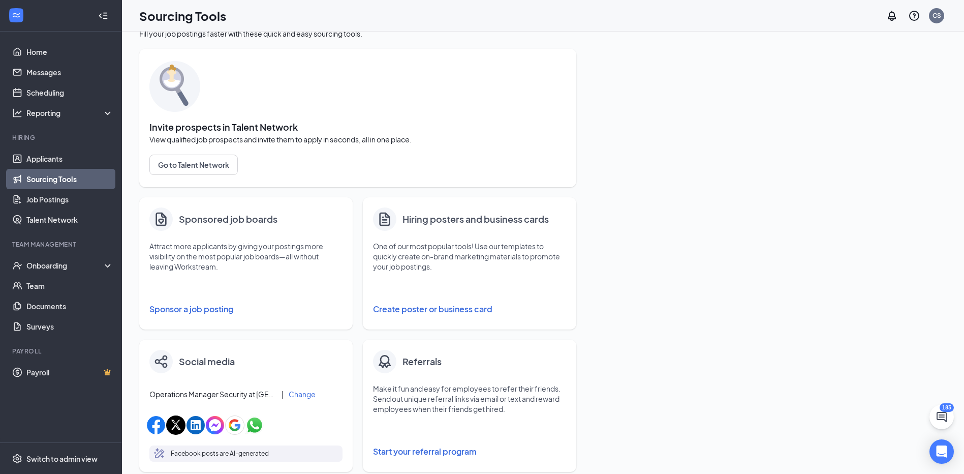
click at [196, 311] on button "Sponsor a job posting" at bounding box center [245, 309] width 193 height 20
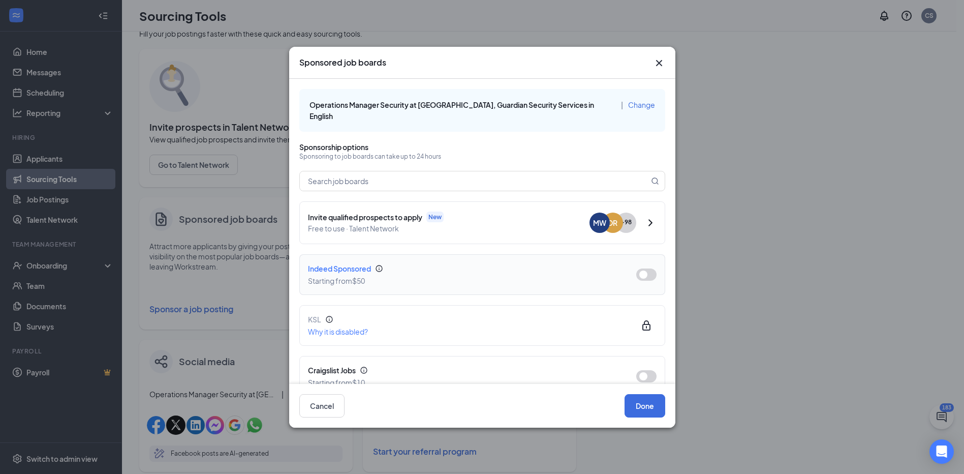
click at [640, 268] on button "button" at bounding box center [646, 274] width 20 height 12
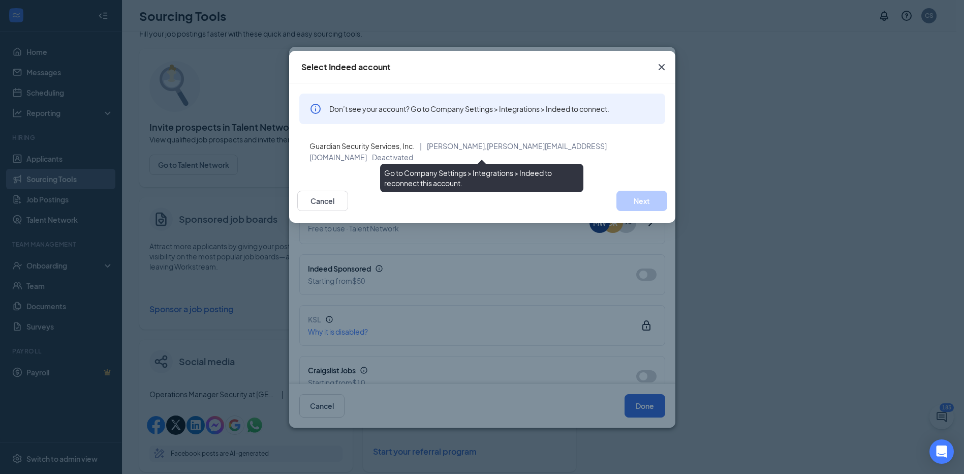
click at [385, 146] on span "Guardian Security Services, Inc." at bounding box center [362, 145] width 105 height 9
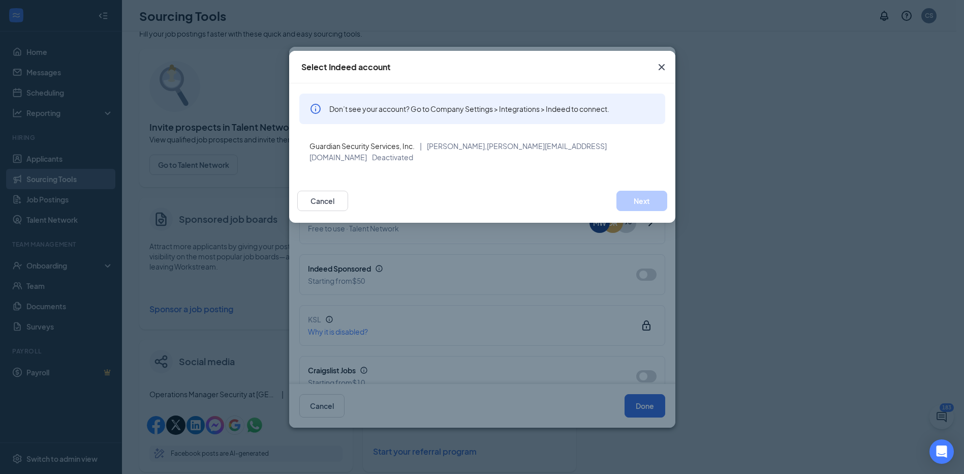
click at [663, 66] on icon "Cross" at bounding box center [661, 67] width 6 height 6
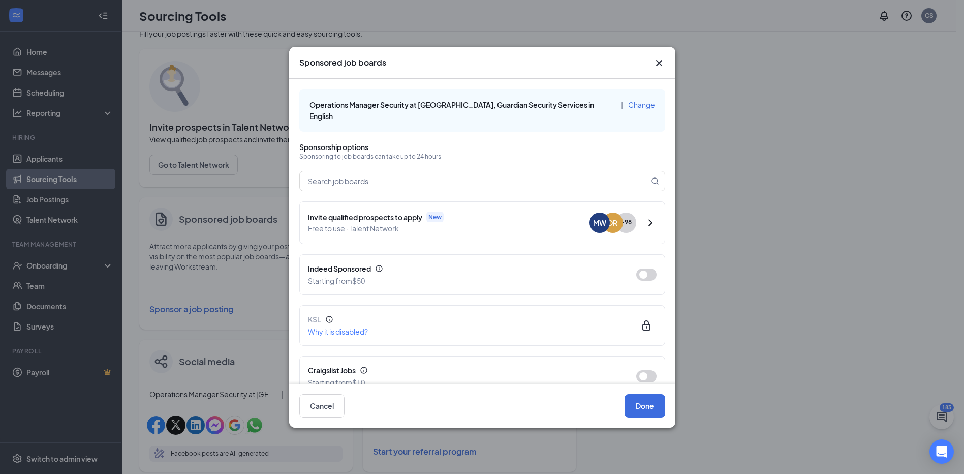
click at [662, 61] on icon "Cross" at bounding box center [659, 63] width 12 height 12
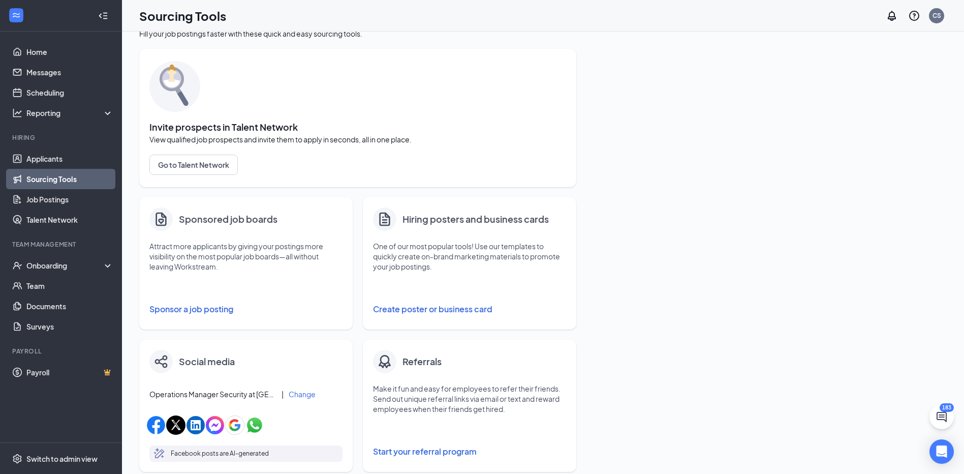
click at [181, 309] on button "Sponsor a job posting" at bounding box center [245, 309] width 193 height 20
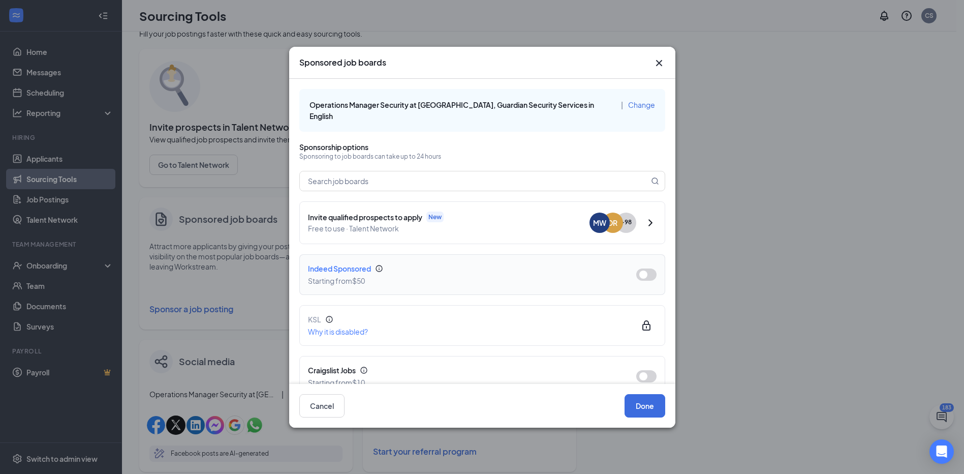
click at [642, 268] on button "button" at bounding box center [646, 274] width 20 height 12
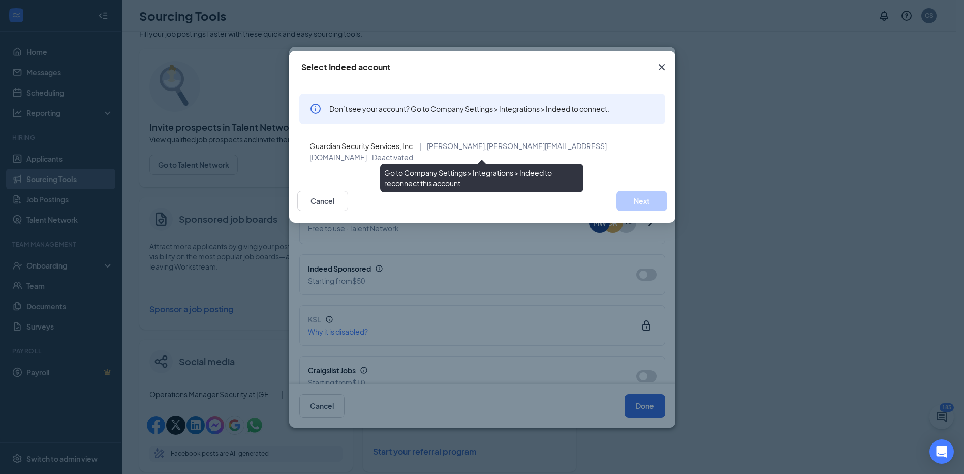
click at [398, 145] on span "Guardian Security Services, Inc." at bounding box center [362, 145] width 105 height 9
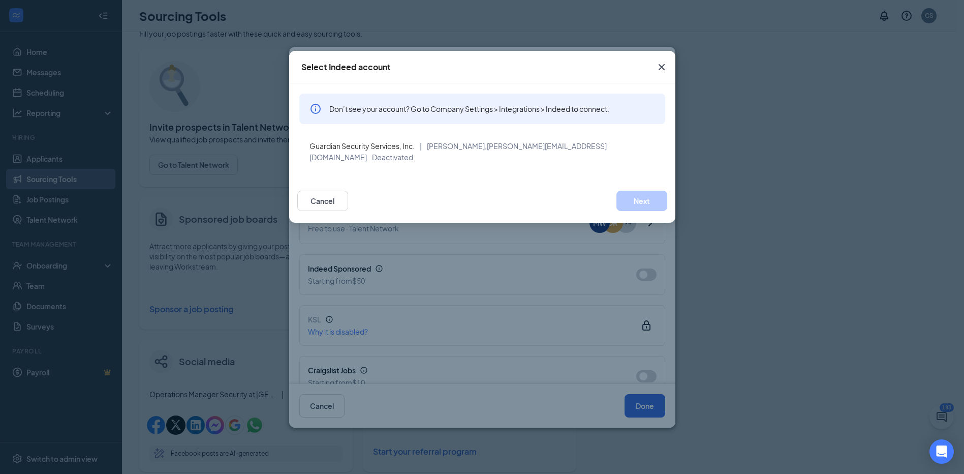
click at [24, 413] on div "Select Indeed account Don’t see your account? Go to Company Settings > Integrat…" at bounding box center [482, 237] width 964 height 474
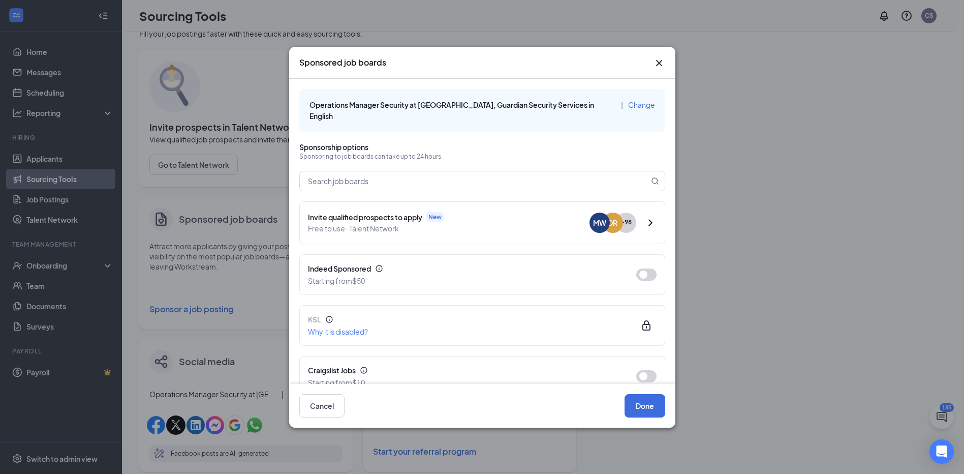
click at [53, 456] on div "Sponsored job boards Operations Manager Security at [GEOGRAPHIC_DATA], Guardian…" at bounding box center [482, 237] width 964 height 474
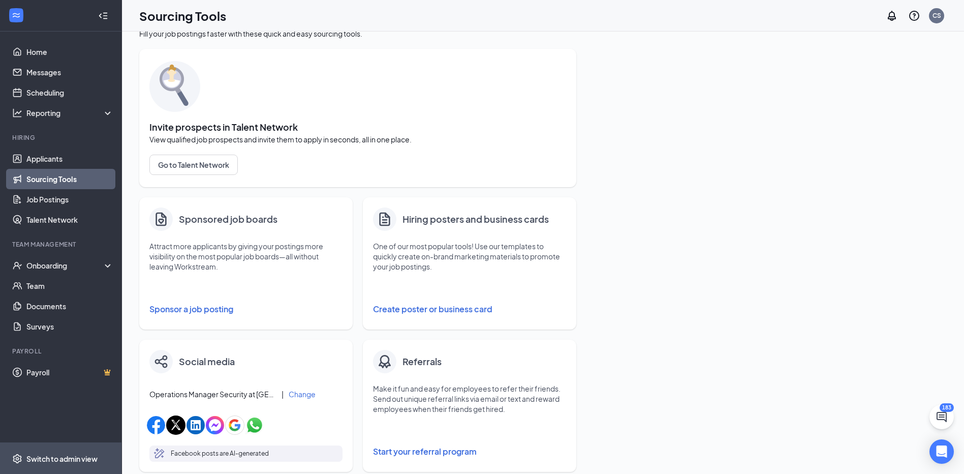
click at [67, 456] on div "Switch to admin view" at bounding box center [61, 458] width 71 height 10
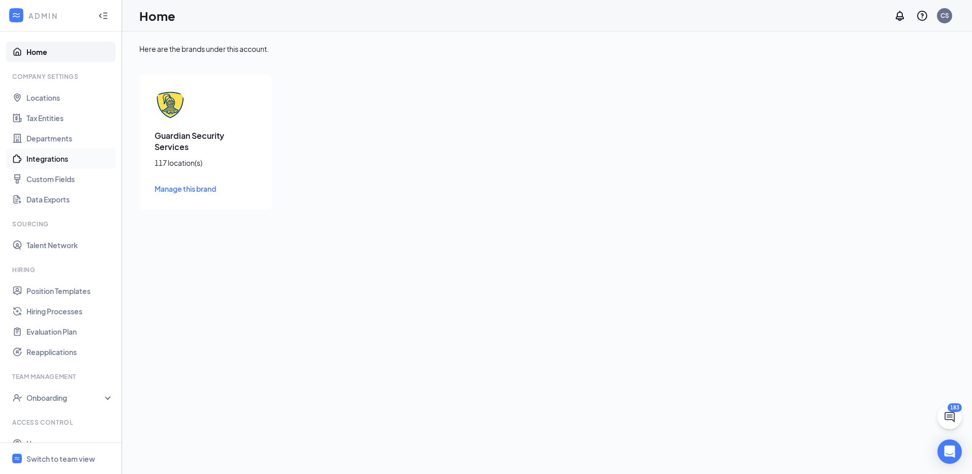
click at [49, 157] on link "Integrations" at bounding box center [69, 158] width 87 height 20
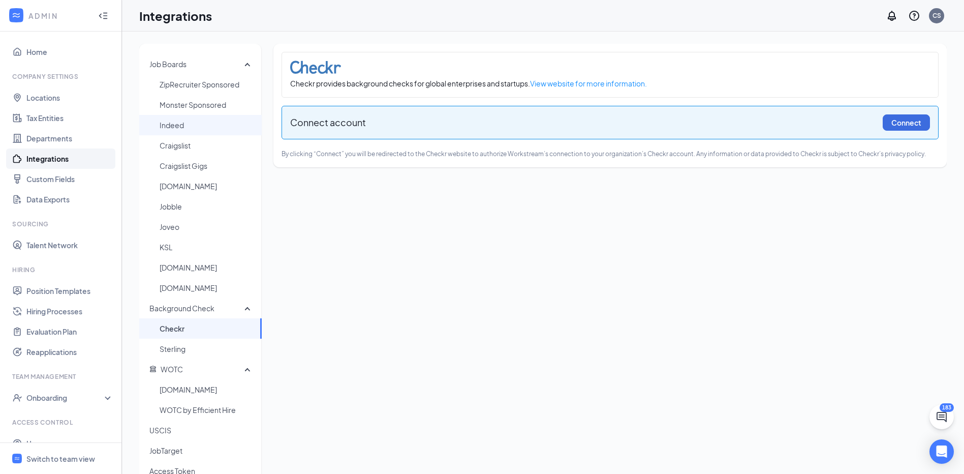
click at [173, 121] on span "Indeed" at bounding box center [207, 125] width 94 height 20
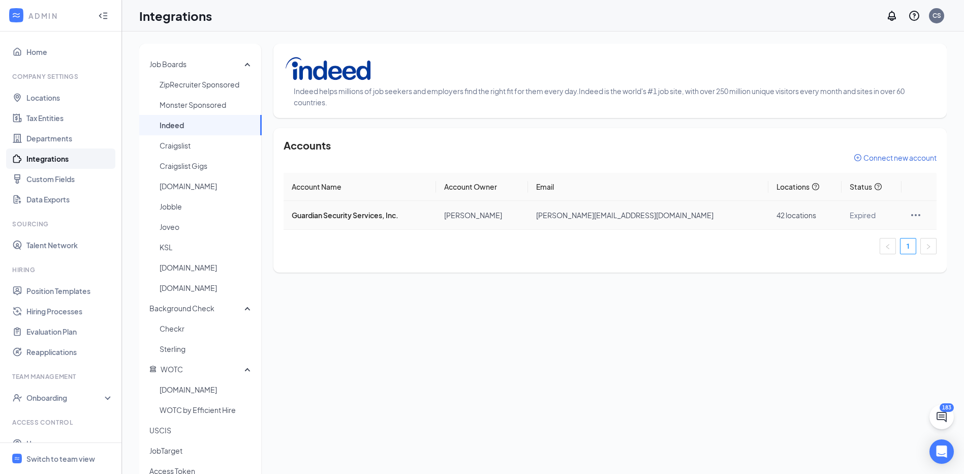
click at [910, 212] on icon "Ellipses" at bounding box center [916, 215] width 12 height 12
click at [824, 259] on span "Reconnect" at bounding box center [855, 260] width 102 height 11
click at [61, 457] on div "Switch to team view" at bounding box center [60, 458] width 69 height 10
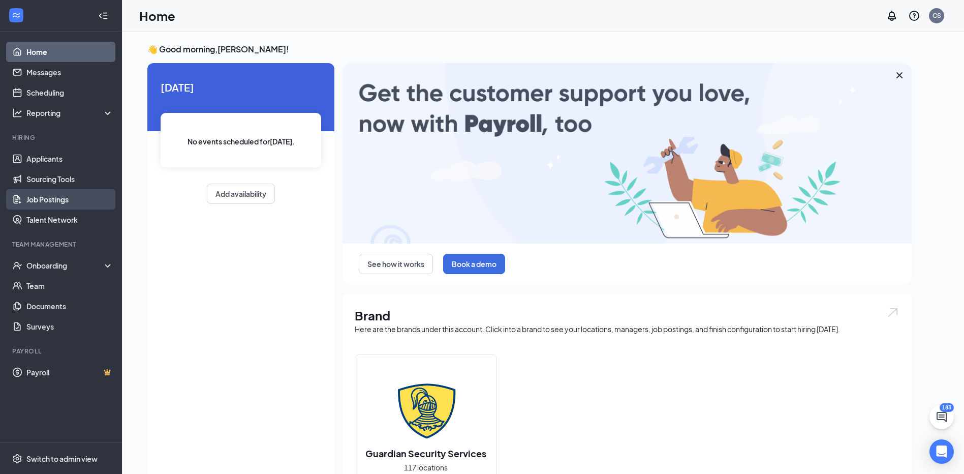
click at [55, 199] on link "Job Postings" at bounding box center [69, 199] width 87 height 20
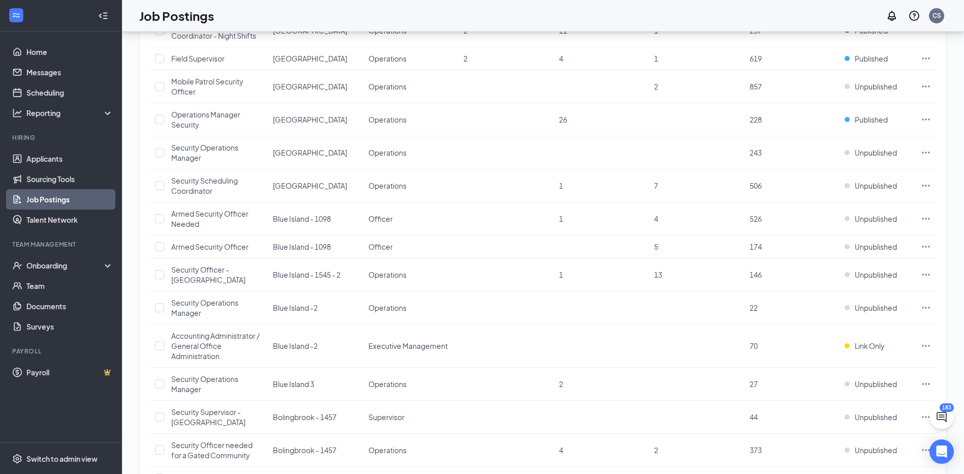
scroll to position [356, 0]
click at [926, 113] on icon "Ellipses" at bounding box center [926, 118] width 10 height 10
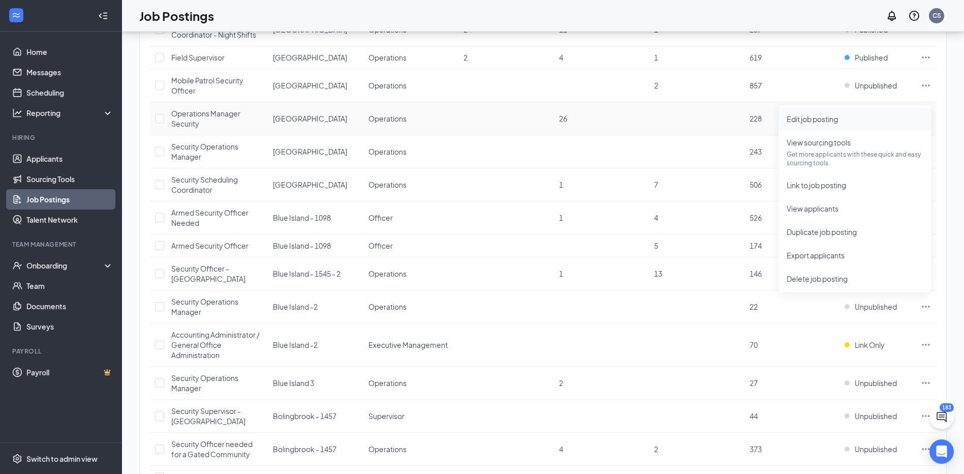
click at [806, 118] on span "Edit job posting" at bounding box center [812, 118] width 51 height 9
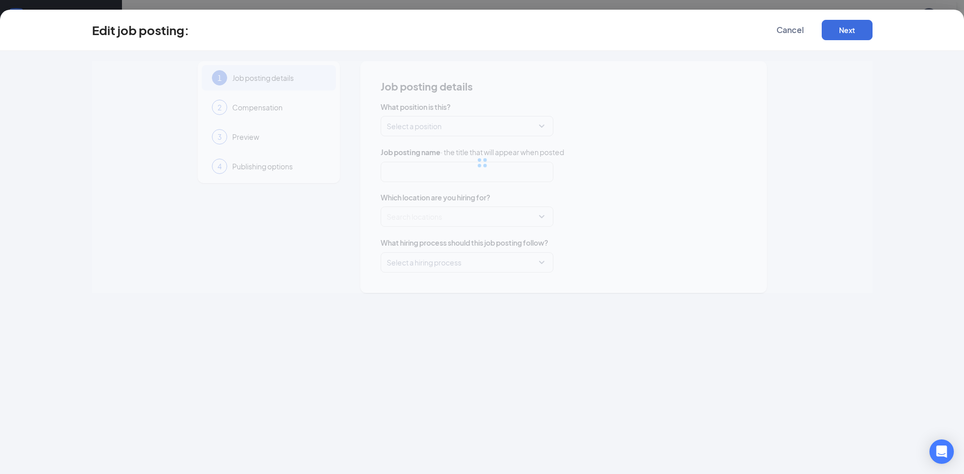
type input "Operations Manager Security"
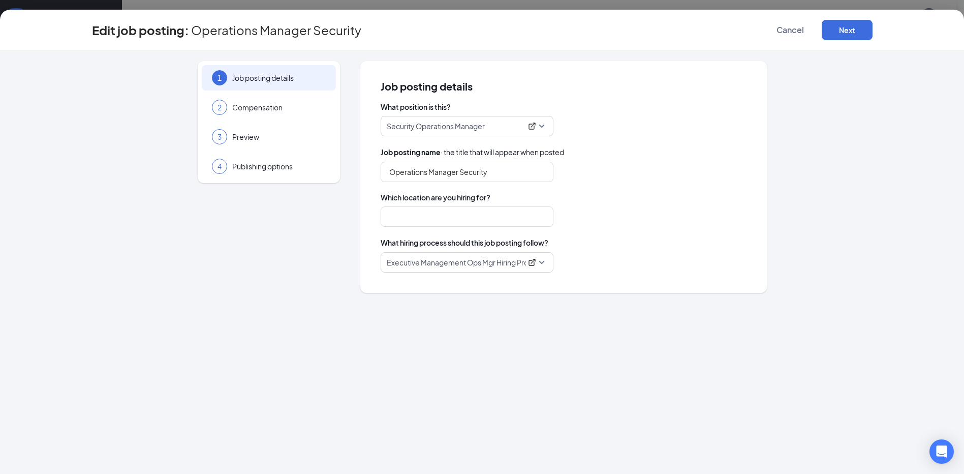
type input "[GEOGRAPHIC_DATA]"
click at [244, 135] on span "Preview" at bounding box center [279, 137] width 94 height 10
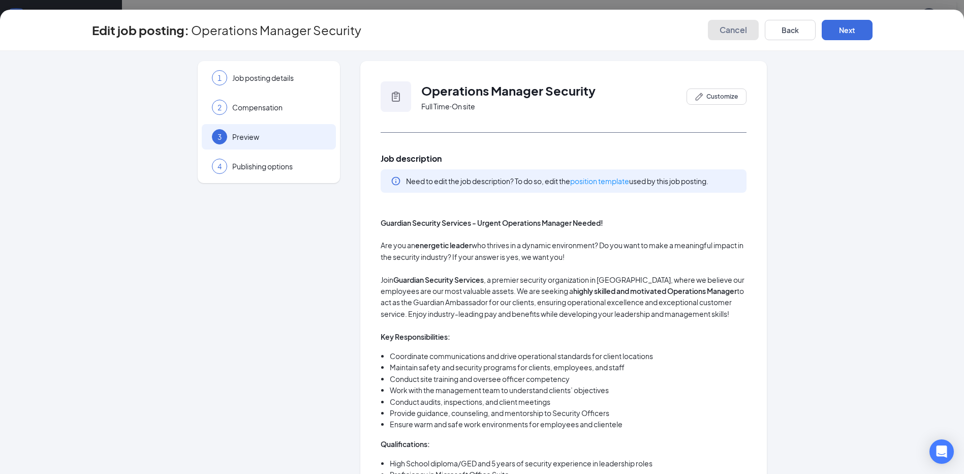
click at [731, 29] on span "Cancel" at bounding box center [733, 30] width 27 height 10
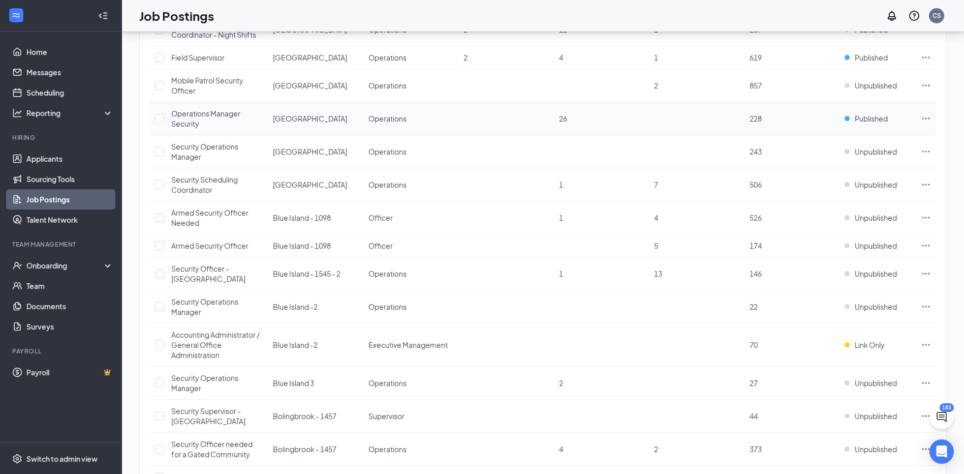
click at [927, 113] on icon "Ellipses" at bounding box center [926, 118] width 10 height 10
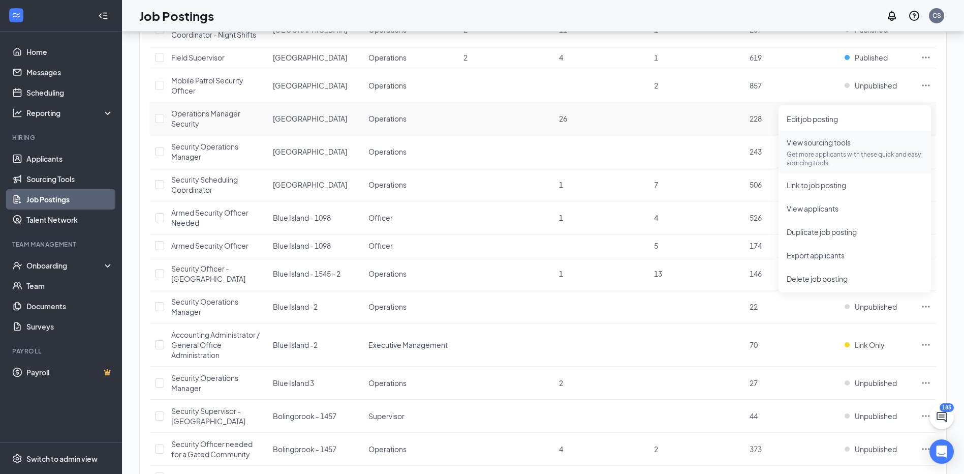
click at [814, 144] on span "View sourcing tools" at bounding box center [819, 142] width 64 height 9
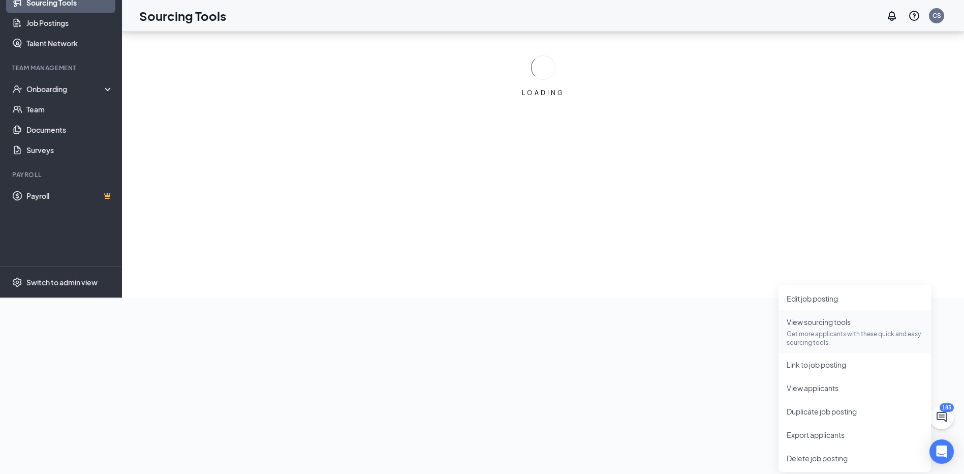
scroll to position [176, 0]
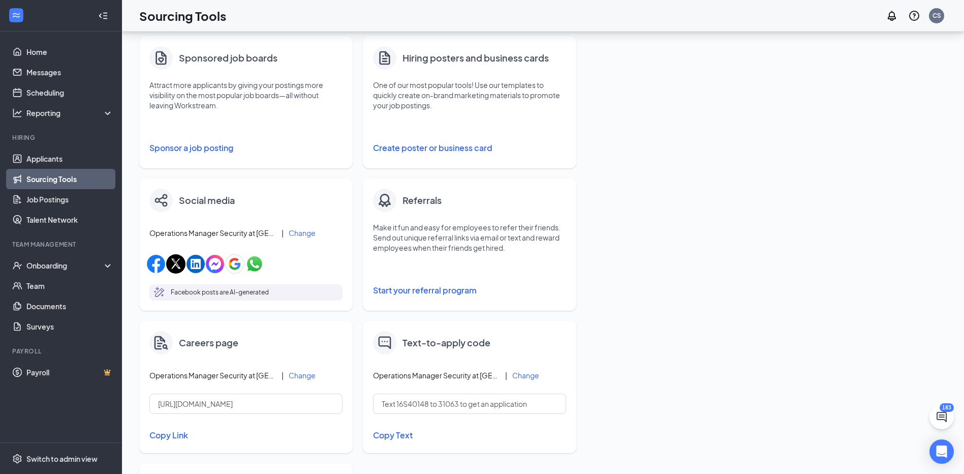
click at [192, 147] on button "Sponsor a job posting" at bounding box center [245, 148] width 193 height 20
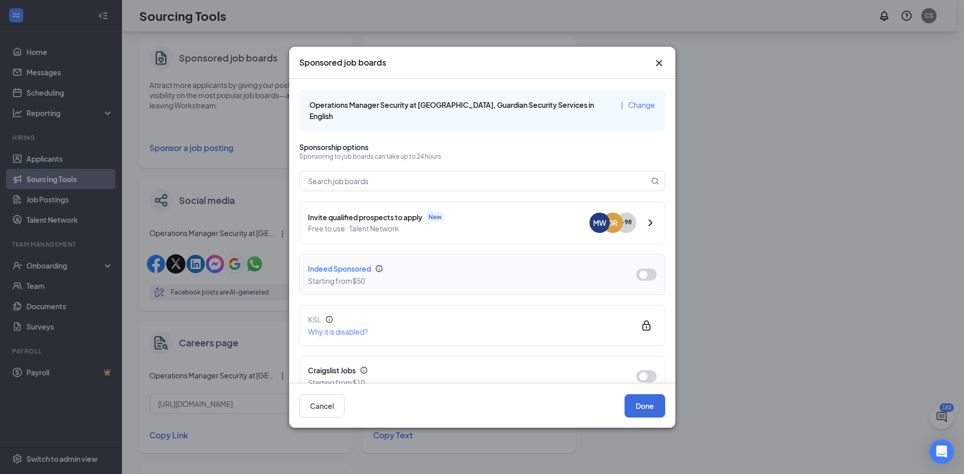
click at [644, 268] on button "button" at bounding box center [646, 274] width 20 height 12
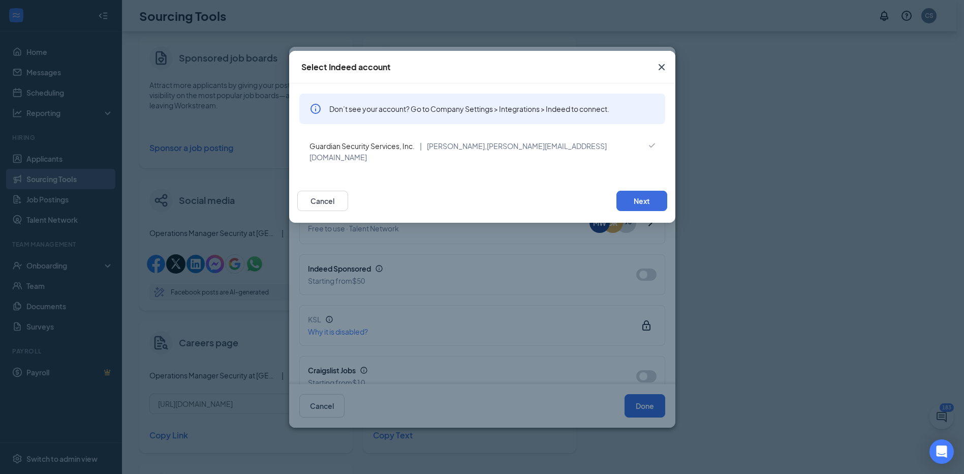
click at [489, 141] on div "Guardian Security Services, Inc. | [PERSON_NAME], [PERSON_NAME][EMAIL_ADDRESS][…" at bounding box center [479, 151] width 338 height 22
click at [651, 191] on button "Next" at bounding box center [642, 201] width 51 height 20
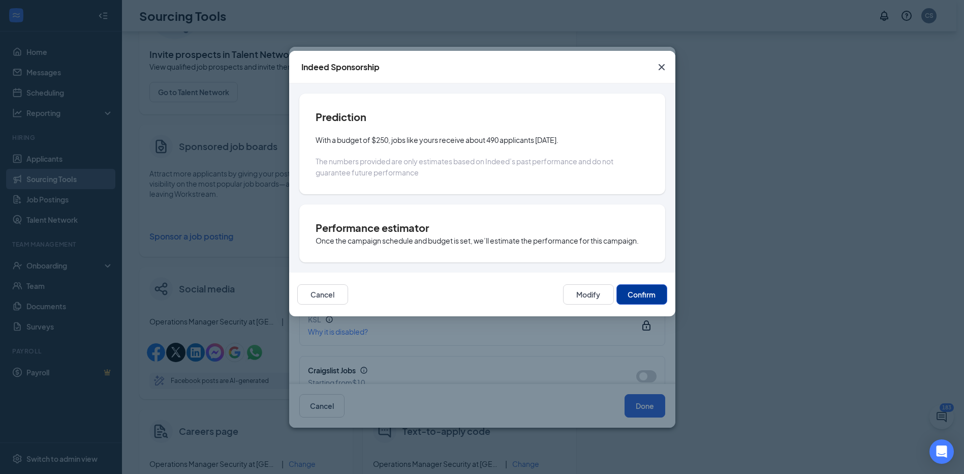
scroll to position [66, 0]
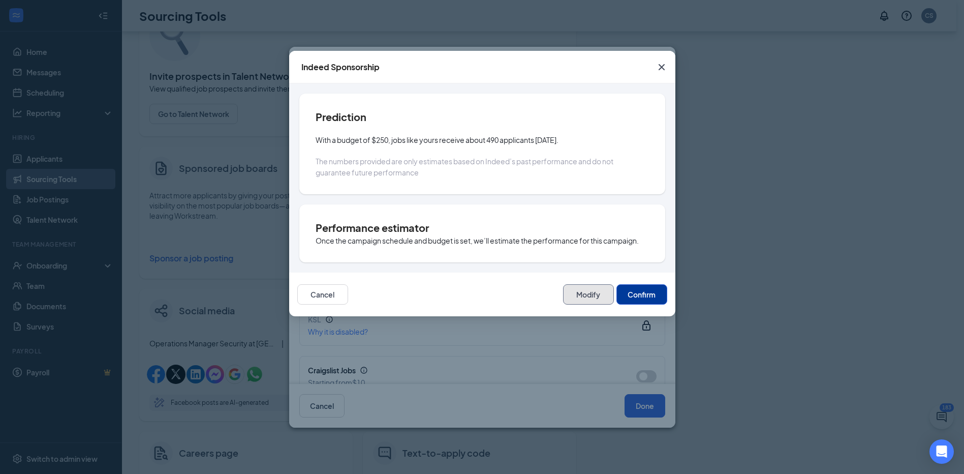
click at [587, 288] on button "Modify" at bounding box center [588, 294] width 51 height 20
type input "[DATE]"
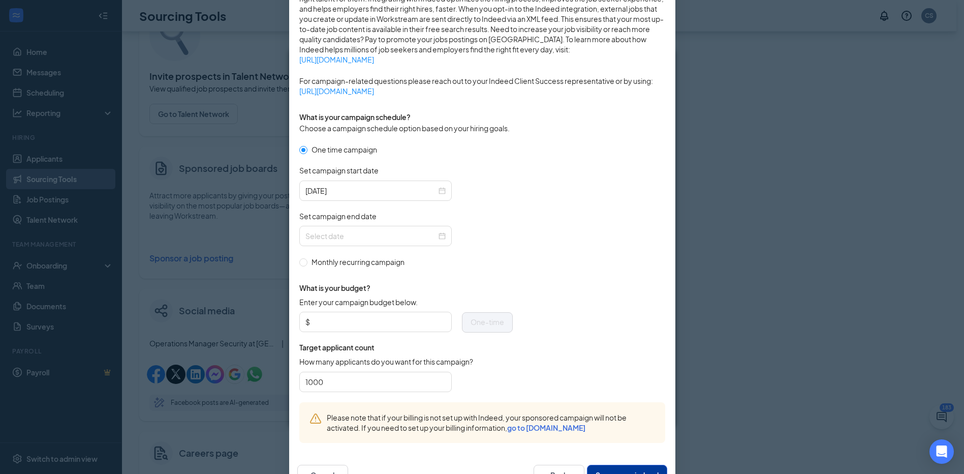
scroll to position [203, 0]
click at [437, 235] on div at bounding box center [375, 235] width 140 height 11
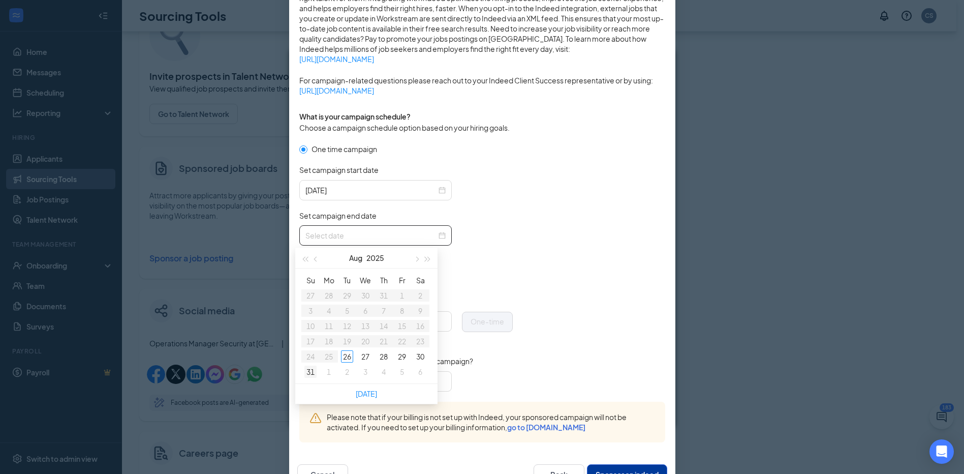
type input "[DATE]"
click at [306, 373] on div "31" at bounding box center [310, 371] width 12 height 12
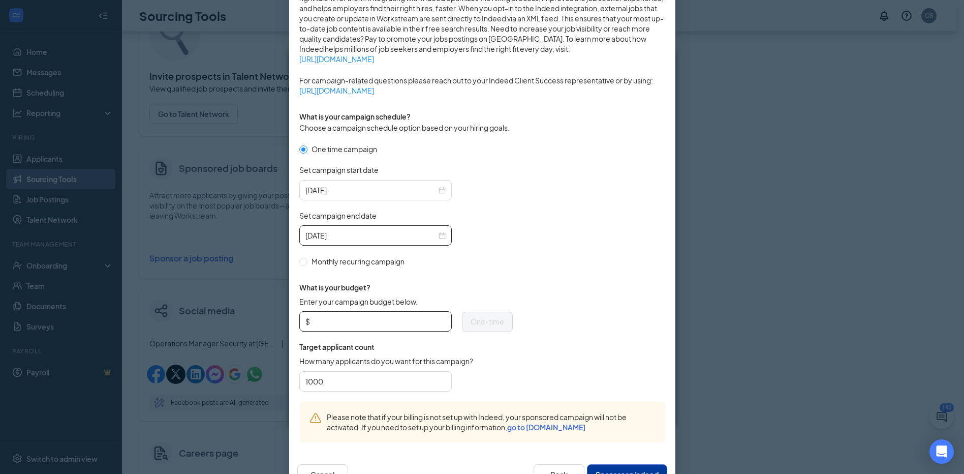
click at [323, 323] on input "Enter your campaign budget below." at bounding box center [379, 321] width 134 height 15
type input "50"
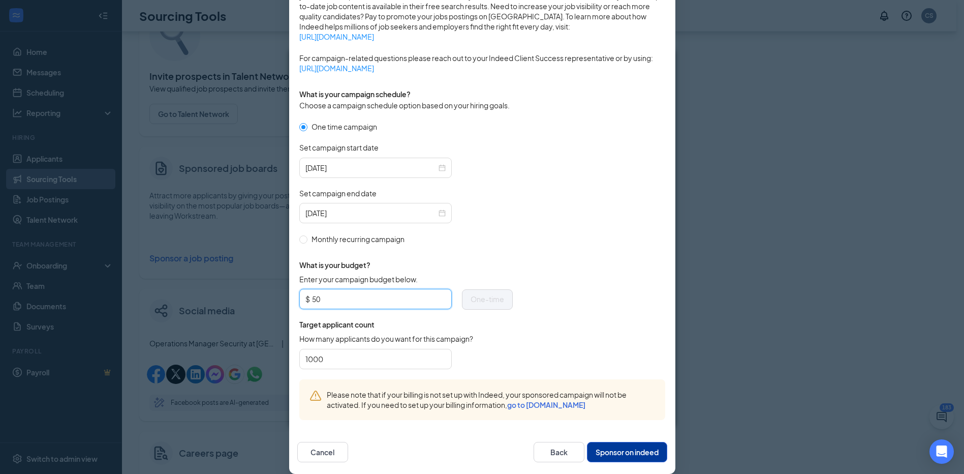
scroll to position [238, 0]
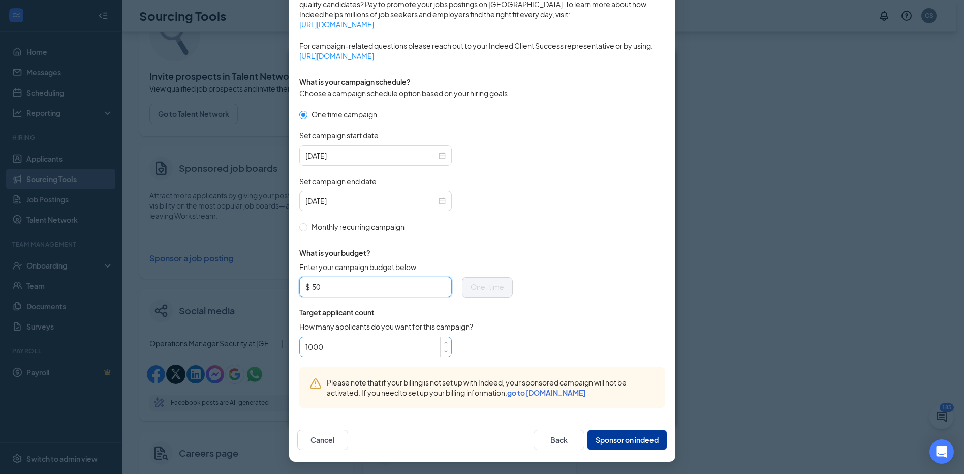
click at [324, 349] on input "1000" at bounding box center [375, 346] width 140 height 15
type input "100"
click at [599, 253] on form "One time campaign Set campaign start date [DATE] Set campaign end date [DATE] M…" at bounding box center [482, 238] width 366 height 258
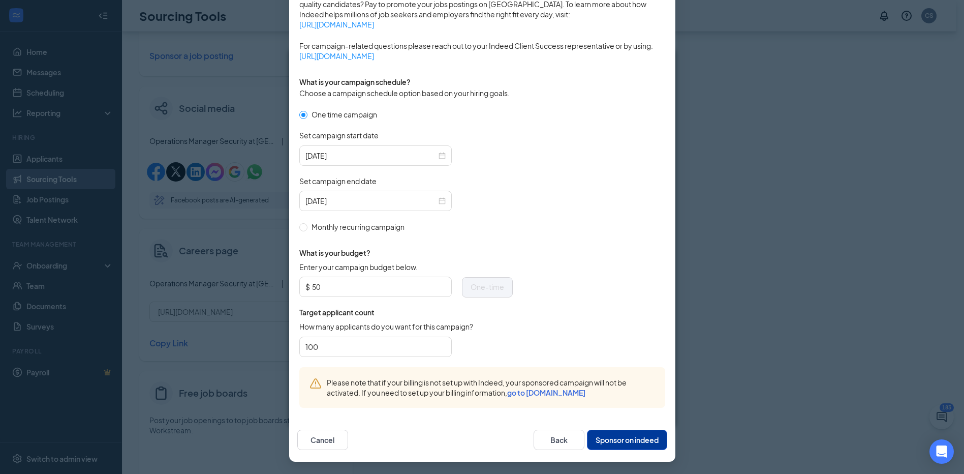
scroll to position [269, 0]
click at [619, 442] on button "Sponsor on indeed" at bounding box center [627, 440] width 80 height 20
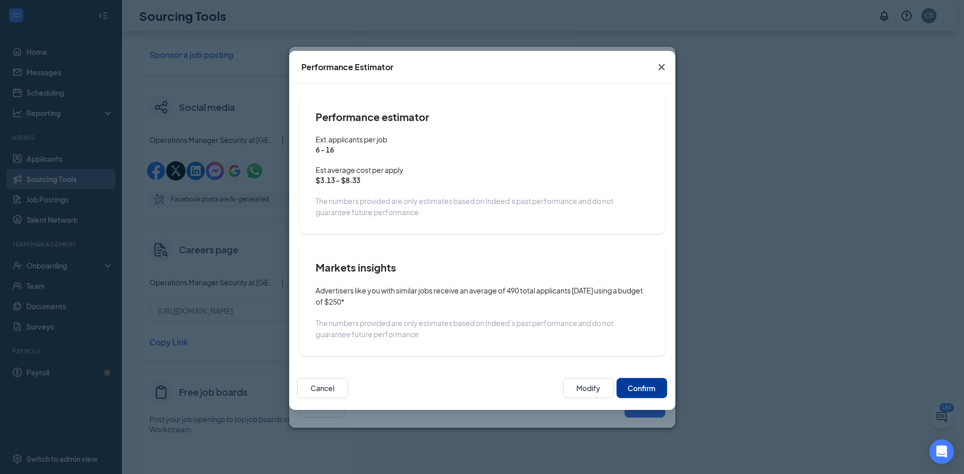
click at [645, 385] on button "Confirm" at bounding box center [642, 388] width 51 height 20
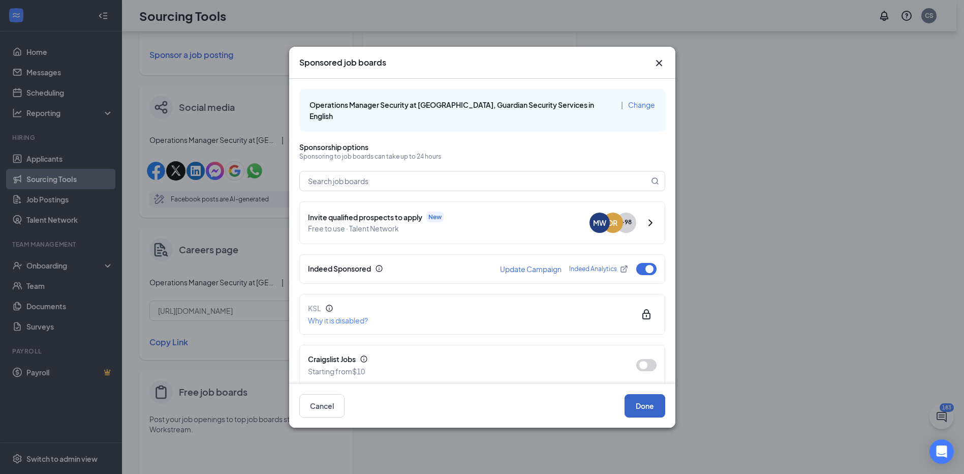
click at [652, 401] on button "Done" at bounding box center [645, 405] width 41 height 23
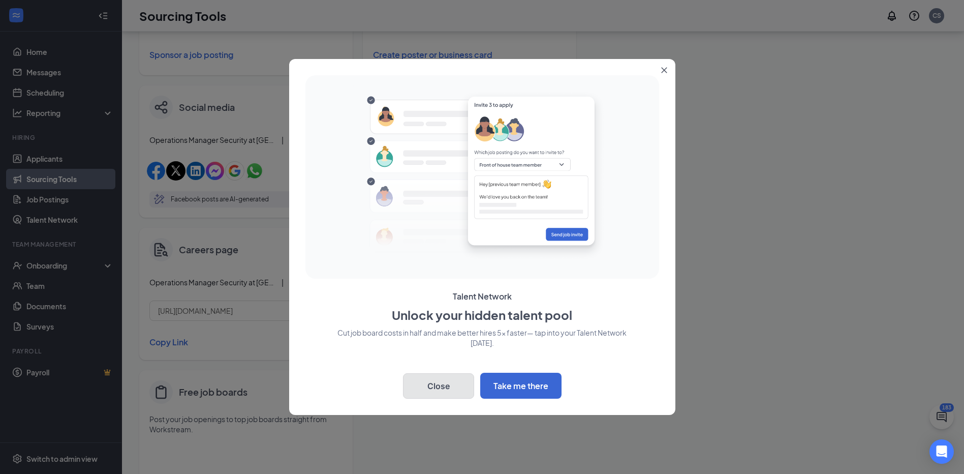
click at [450, 382] on button "Close" at bounding box center [438, 385] width 71 height 25
